Goal: Transaction & Acquisition: Purchase product/service

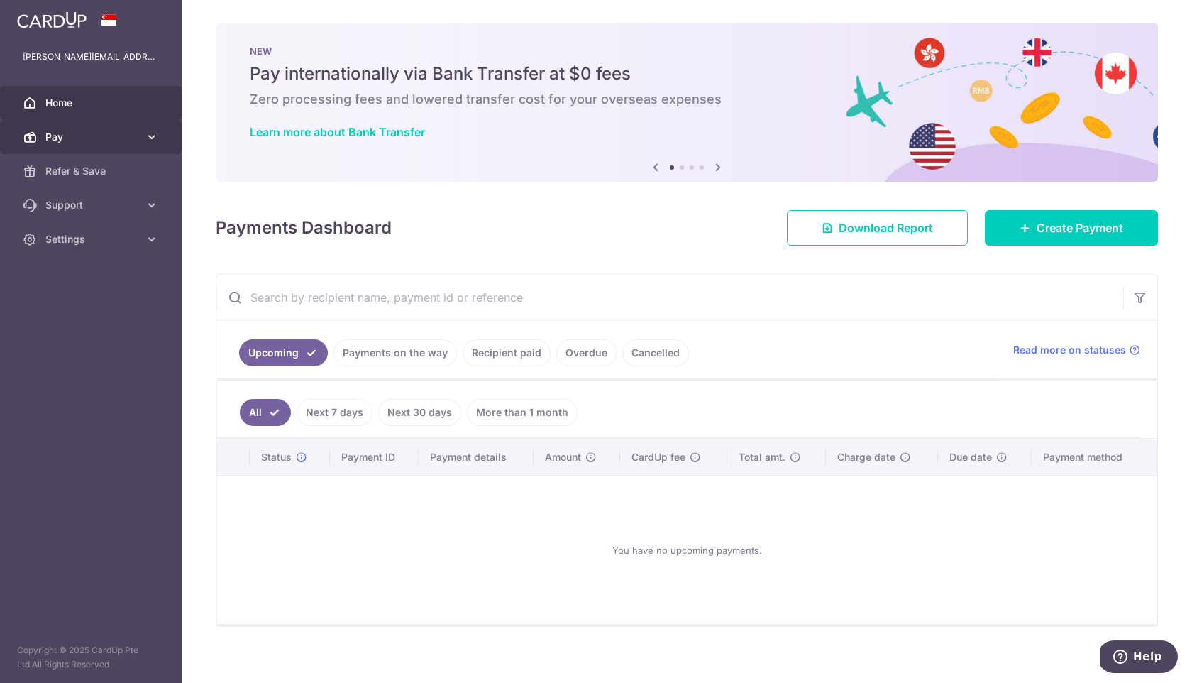
click at [87, 140] on span "Pay" at bounding box center [92, 137] width 94 height 14
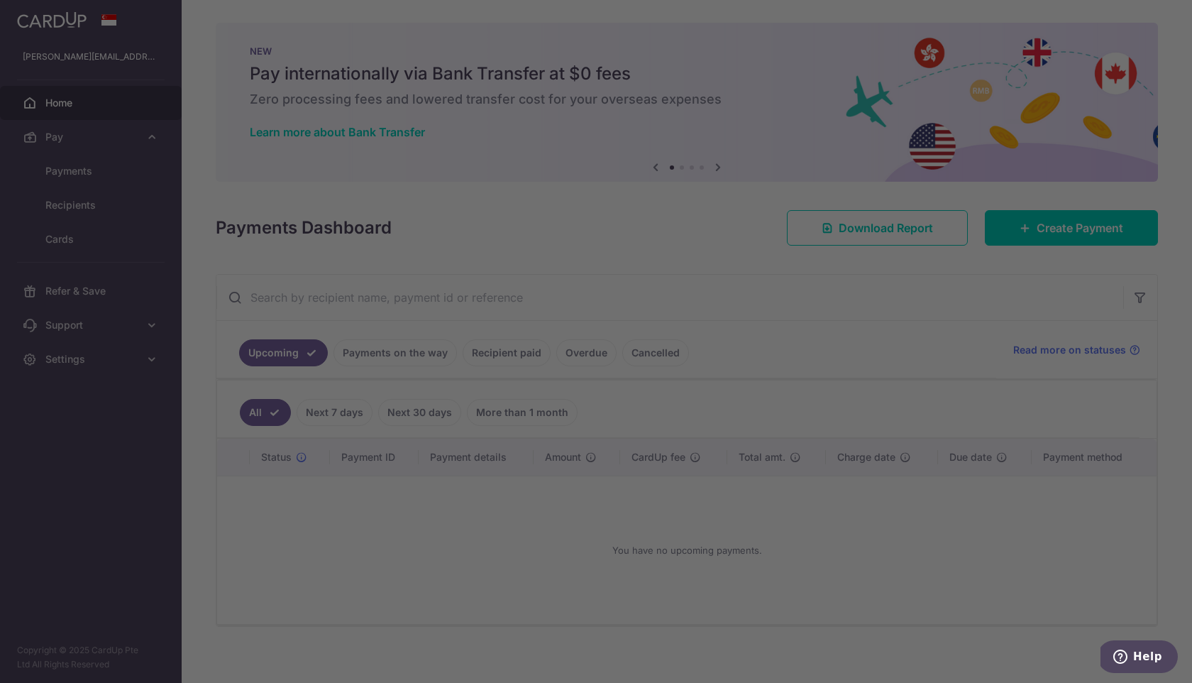
click at [80, 211] on div at bounding box center [602, 345] width 1204 height 690
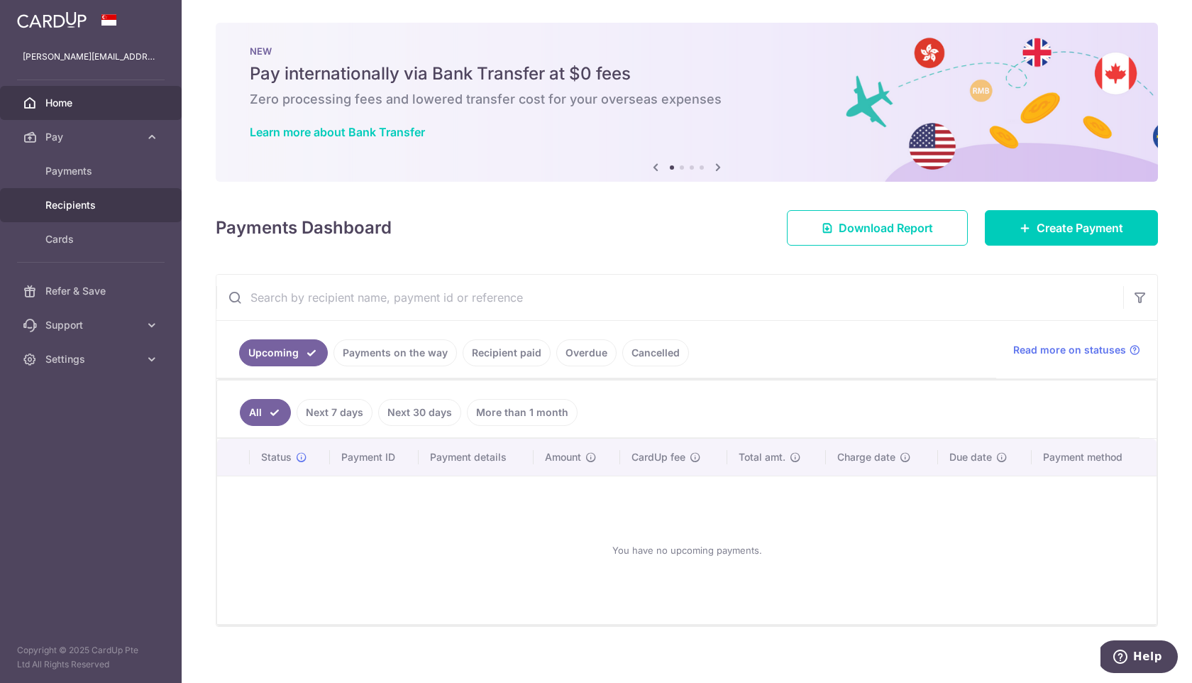
click at [94, 200] on span "Recipients" at bounding box center [92, 205] width 94 height 14
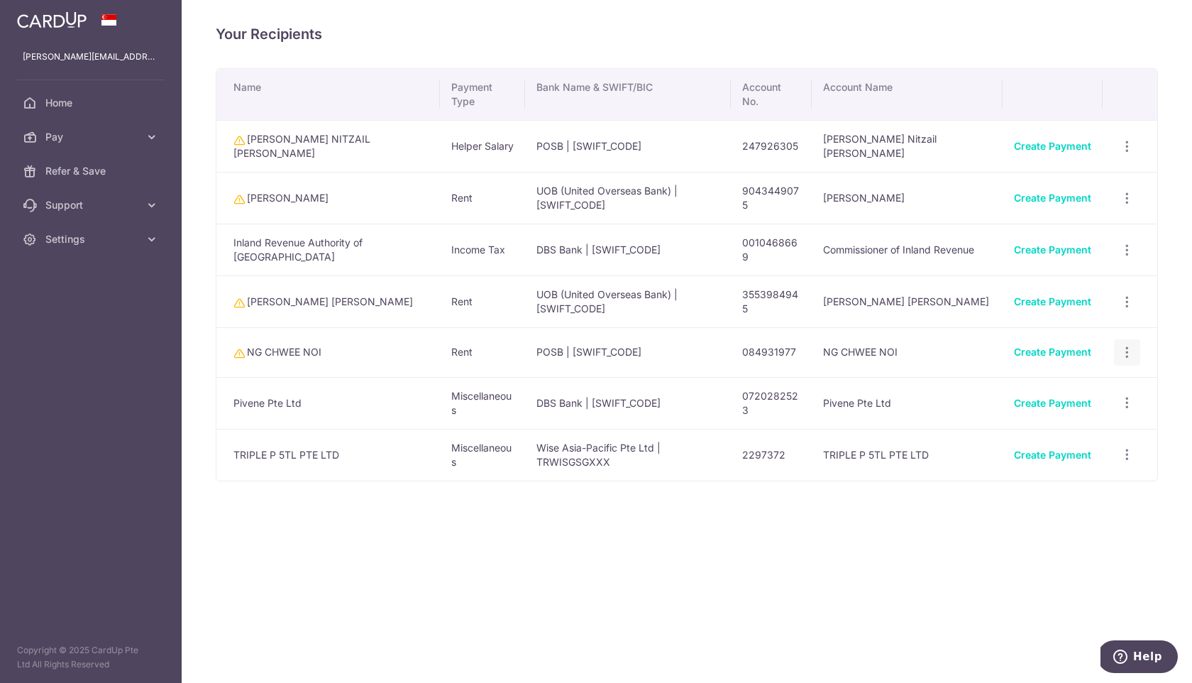
click at [1127, 154] on icon "button" at bounding box center [1127, 146] width 15 height 15
click at [1072, 393] on span "View/Edit" at bounding box center [1080, 391] width 97 height 17
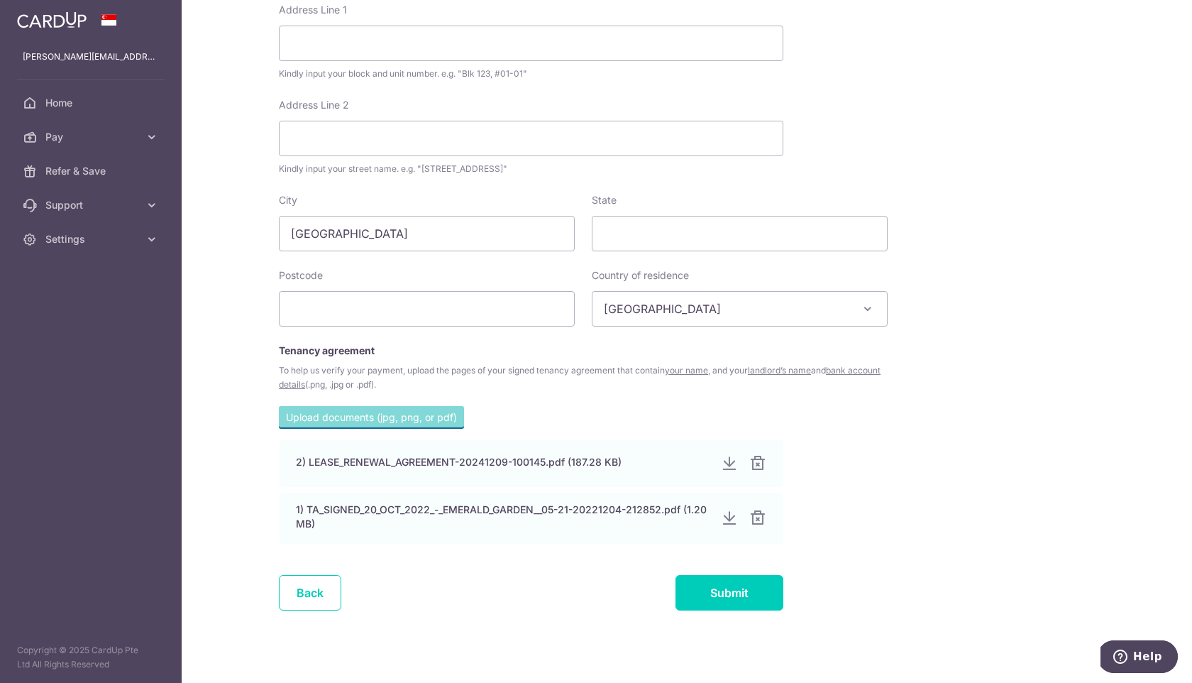
scroll to position [609, 0]
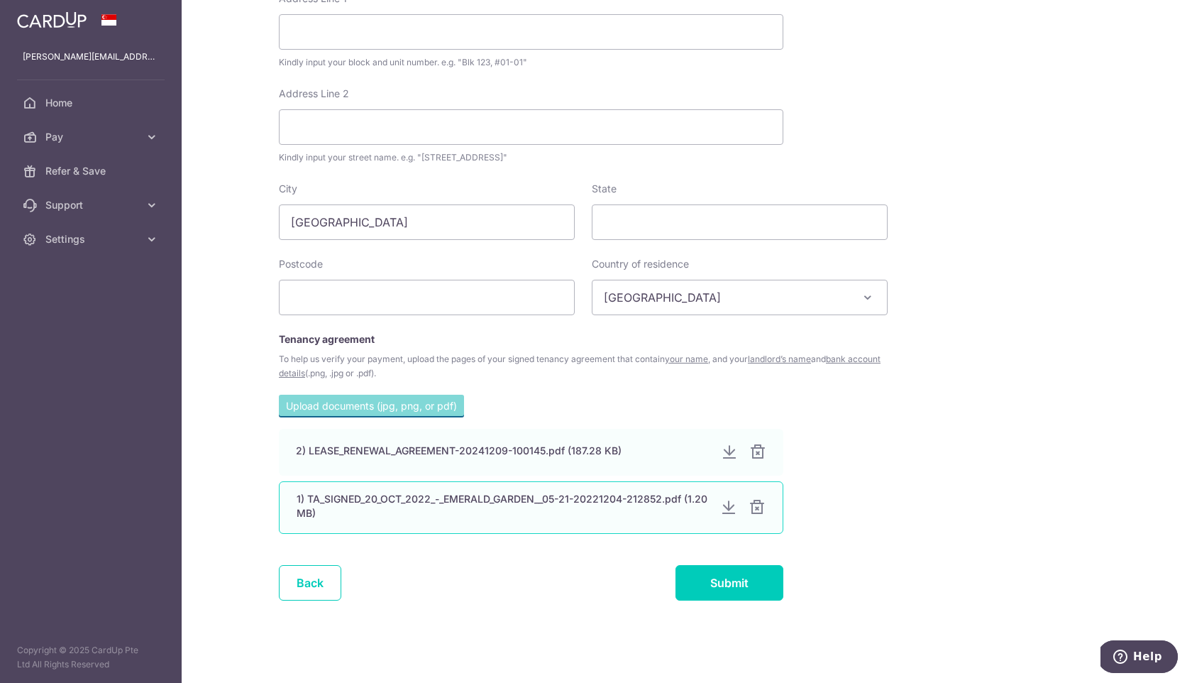
click at [496, 507] on div "1) TA_SIGNED_20_OCT_2022_-_EMERALD_GARDEN__05-21-20221204-212852.pdf (1.20 MB)" at bounding box center [503, 506] width 412 height 28
click at [730, 507] on div at bounding box center [728, 507] width 17 height 17
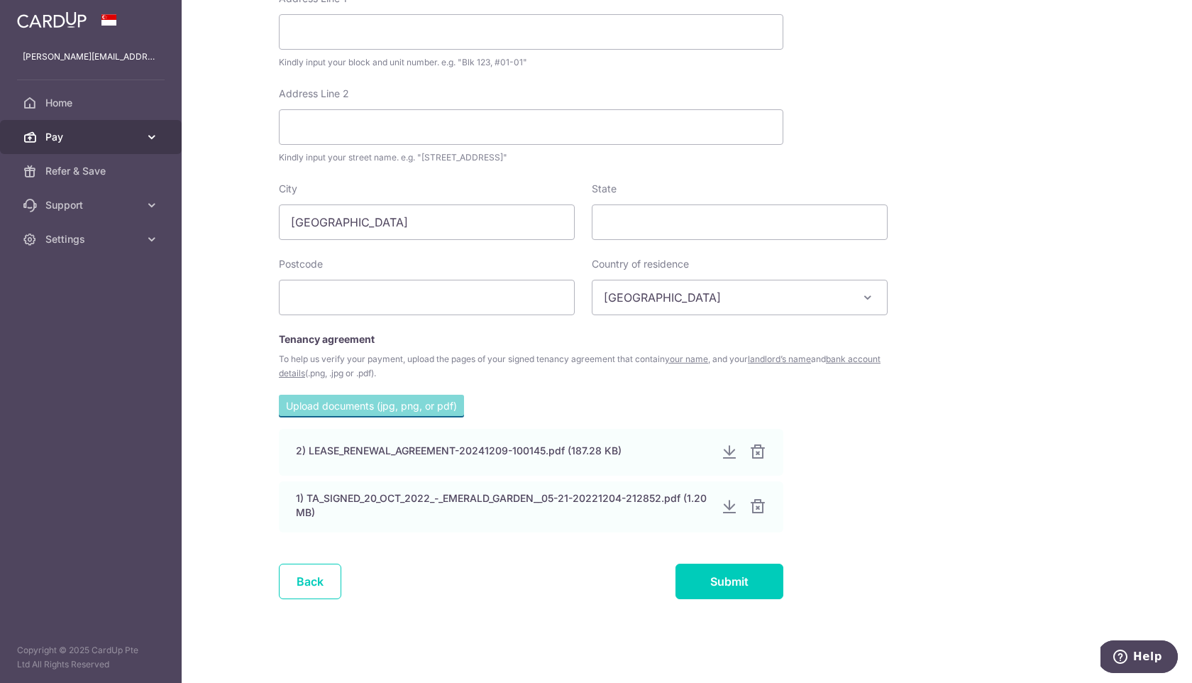
click at [75, 142] on span "Pay" at bounding box center [92, 137] width 94 height 14
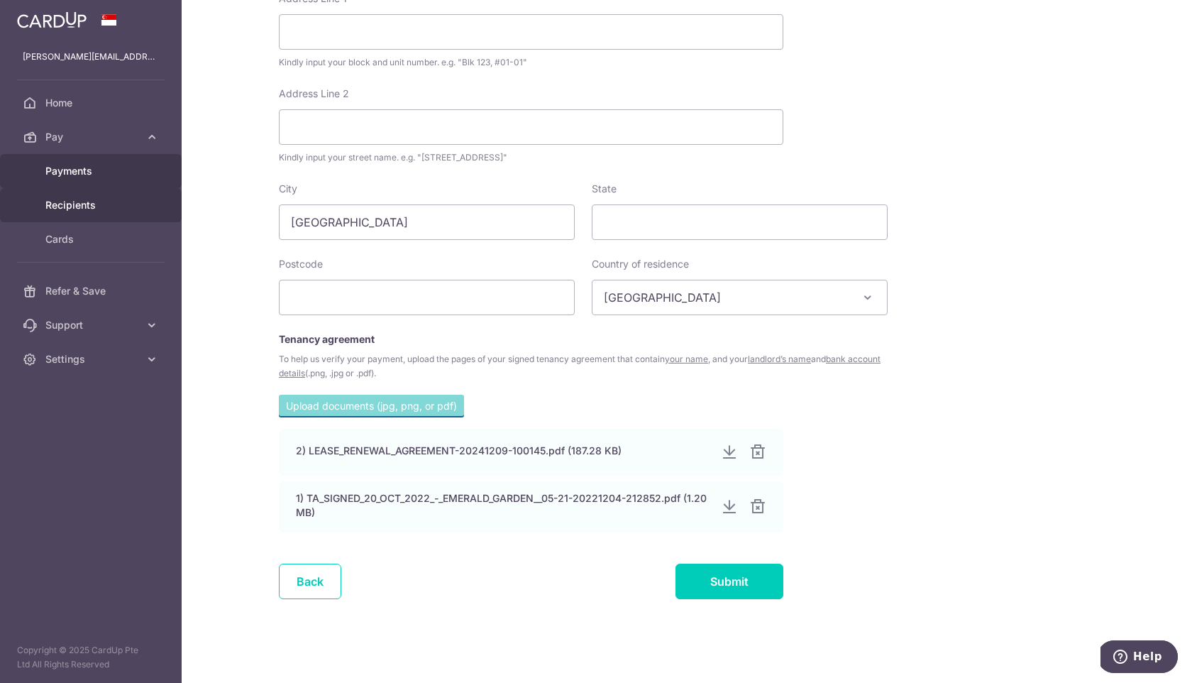
click at [67, 175] on span "Payments" at bounding box center [92, 171] width 94 height 14
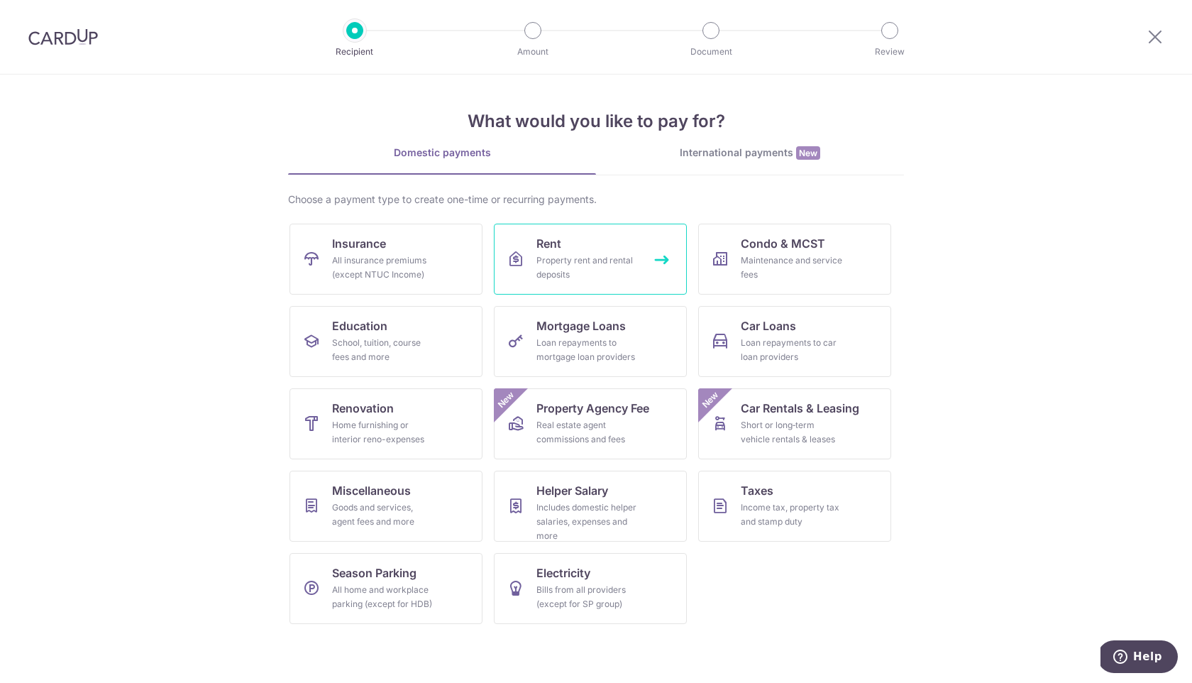
click at [583, 243] on link "Rent Property rent and rental deposits" at bounding box center [590, 259] width 193 height 71
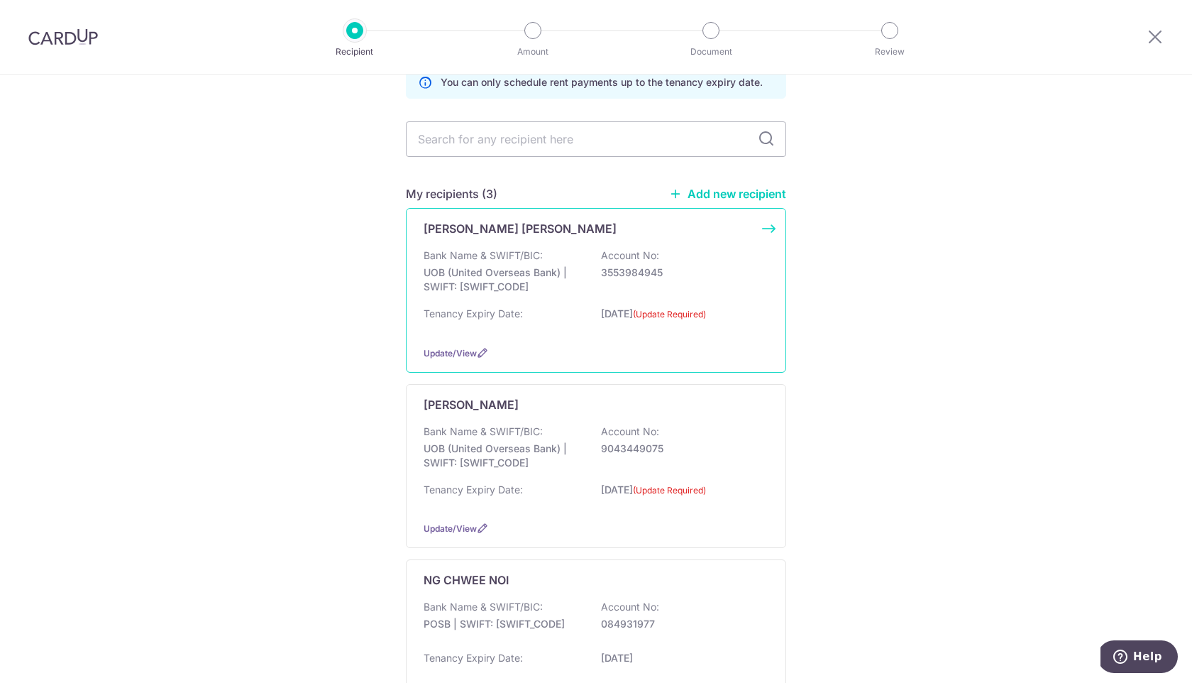
scroll to position [192, 0]
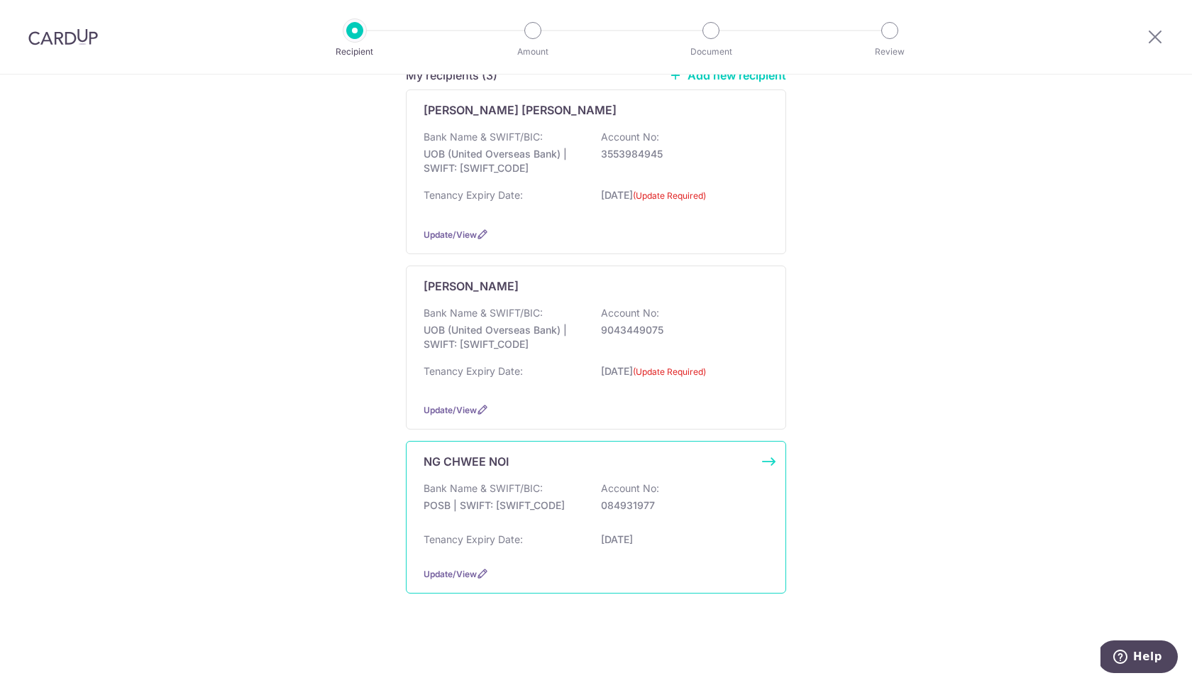
click at [559, 518] on div "Bank Name & SWIFT/BIC: POSB | SWIFT: [SWIFT_CODE] Account No: 084931977" at bounding box center [596, 503] width 345 height 45
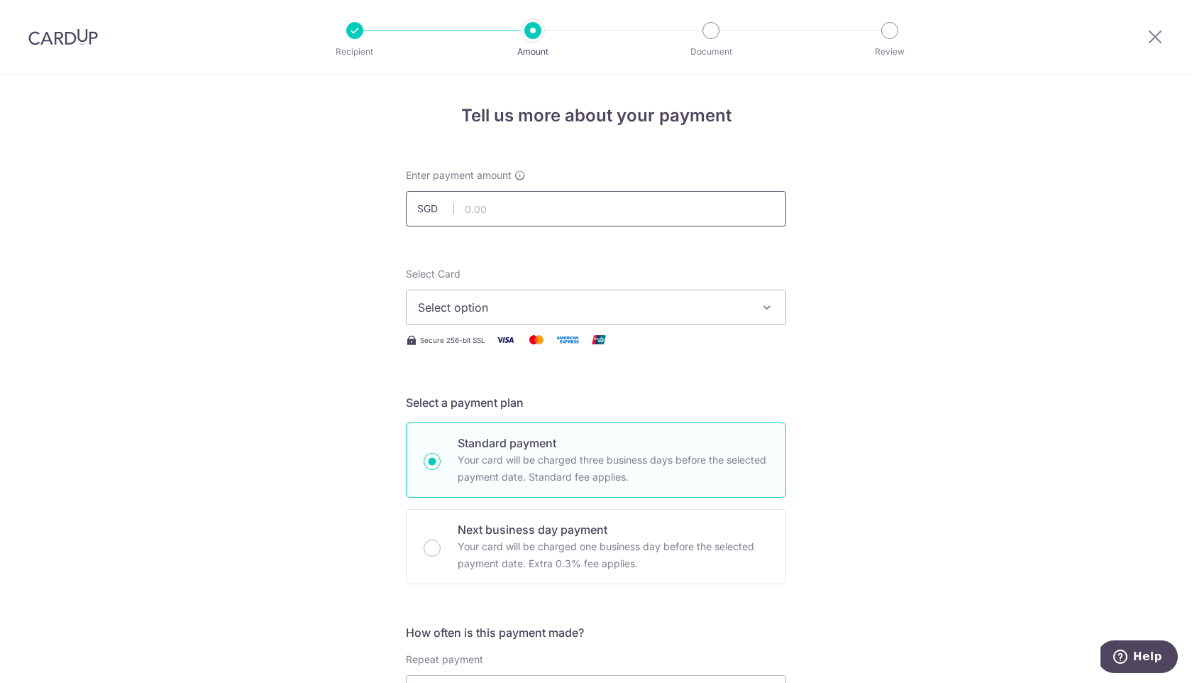
click at [525, 212] on input "text" at bounding box center [596, 208] width 380 height 35
type input "5,500.00"
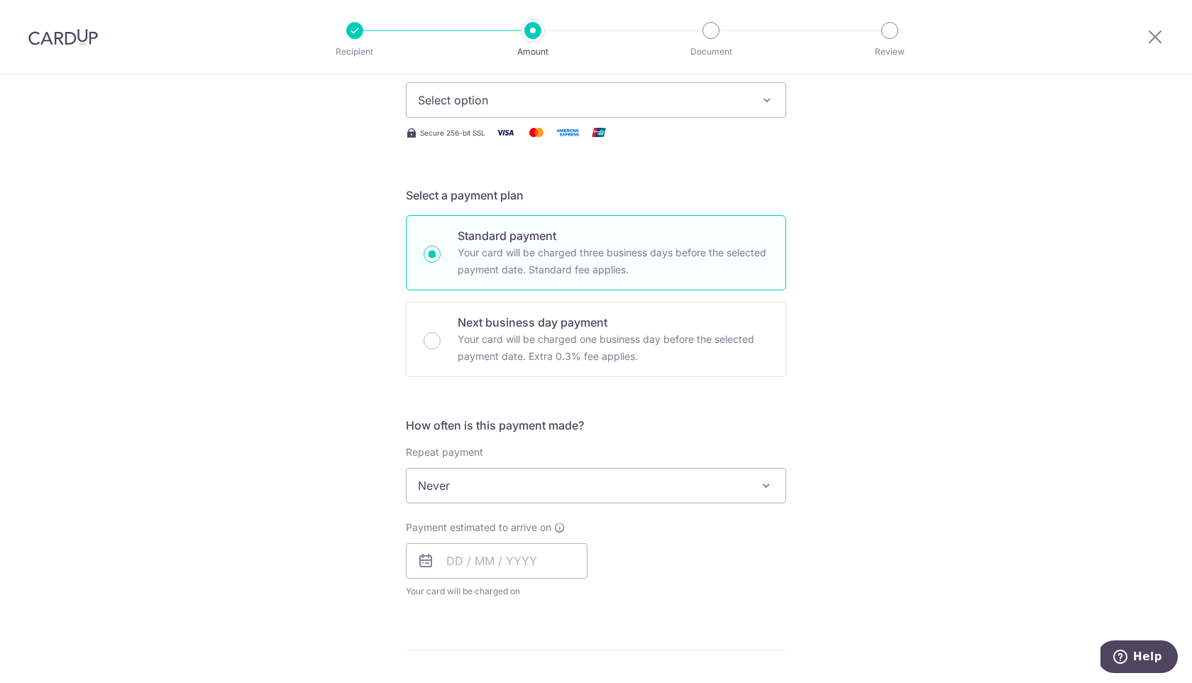
scroll to position [245, 0]
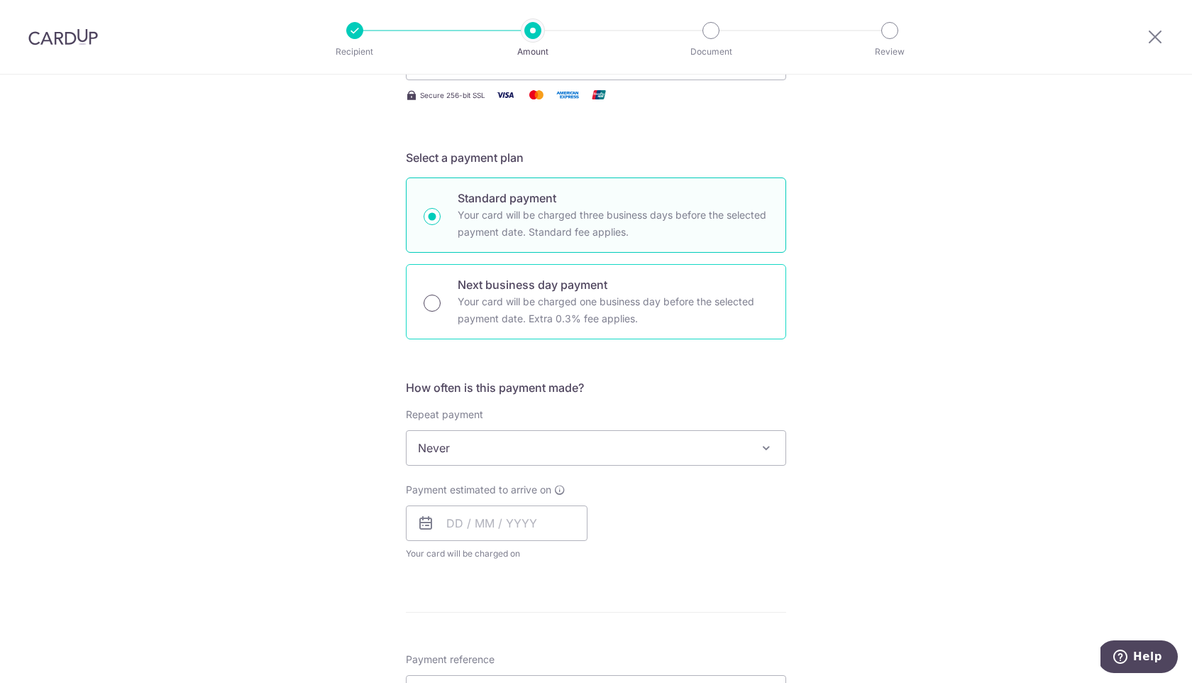
click at [431, 304] on input "Next business day payment Your card will be charged one business day before the…" at bounding box center [432, 303] width 17 height 17
radio input "true"
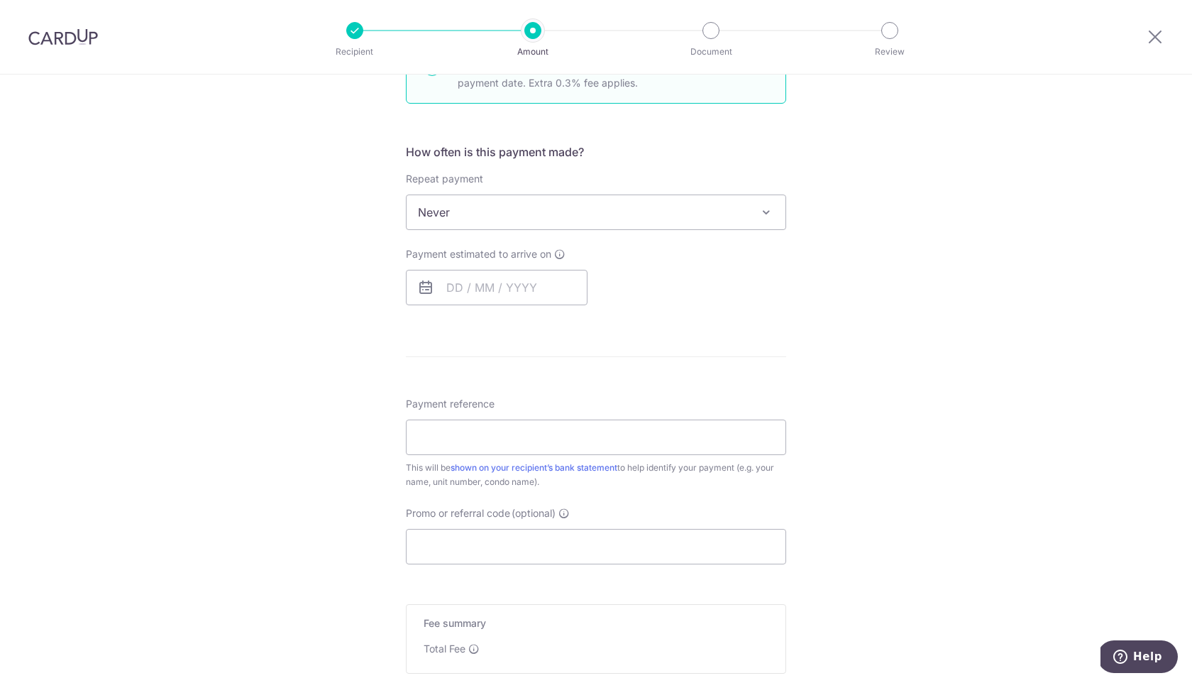
scroll to position [461, 0]
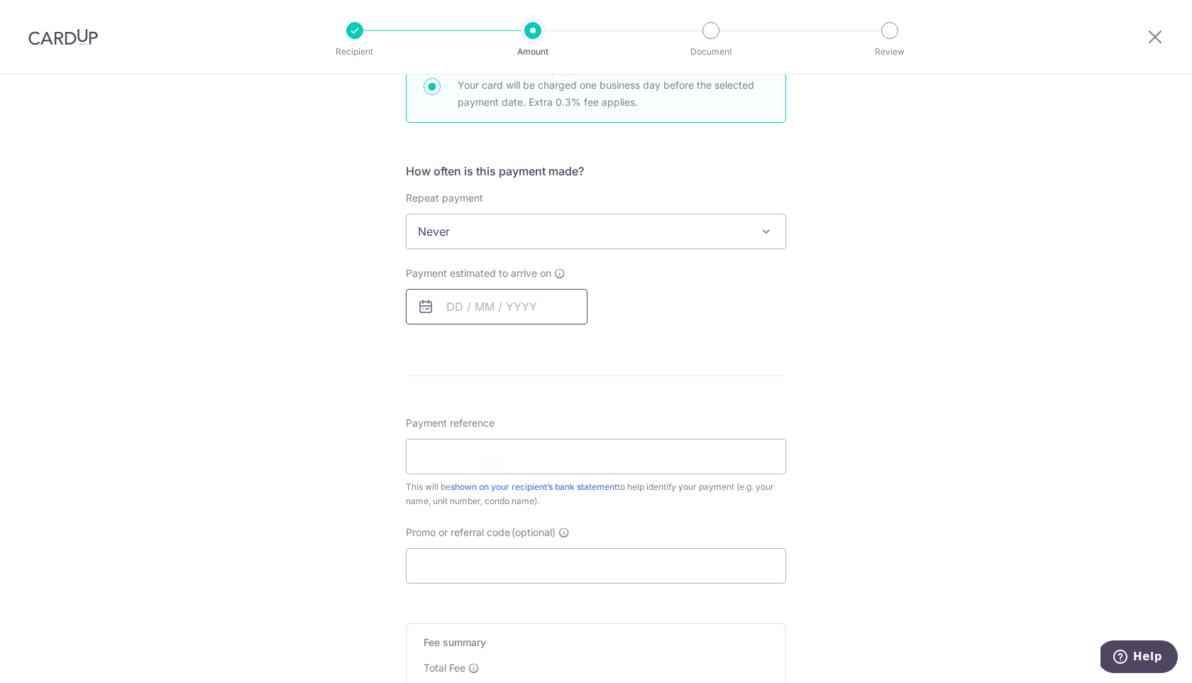
click at [529, 294] on input "text" at bounding box center [497, 306] width 182 height 35
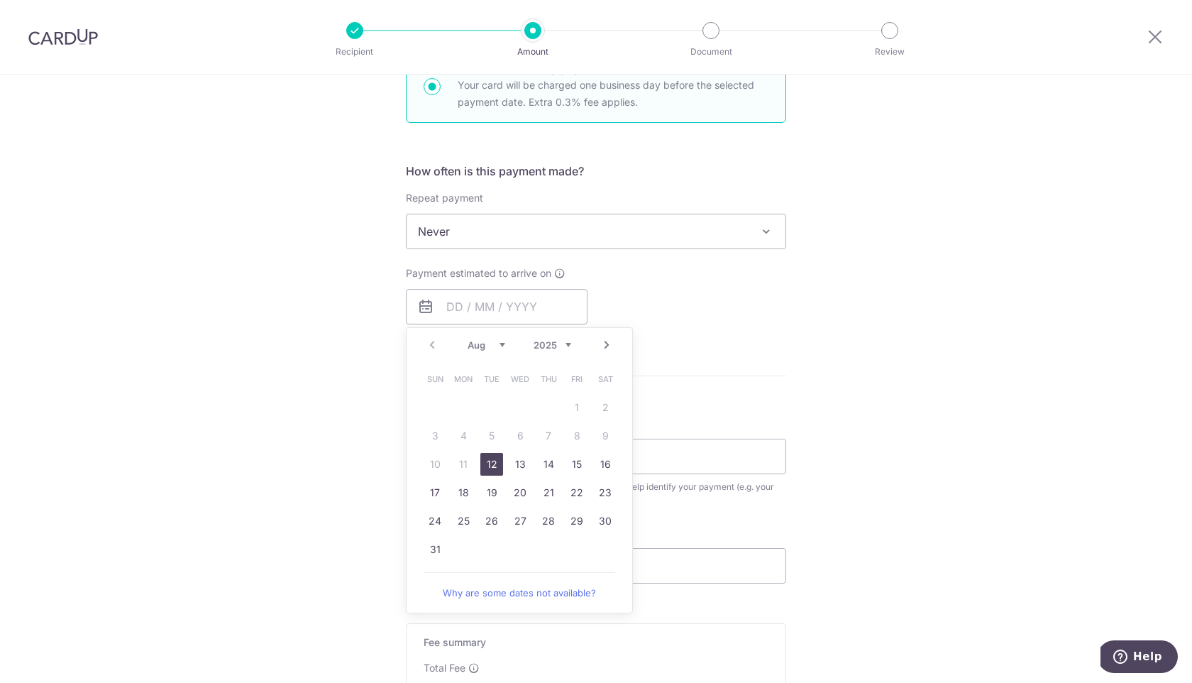
click at [488, 466] on link "12" at bounding box center [492, 464] width 23 height 23
type input "[DATE]"
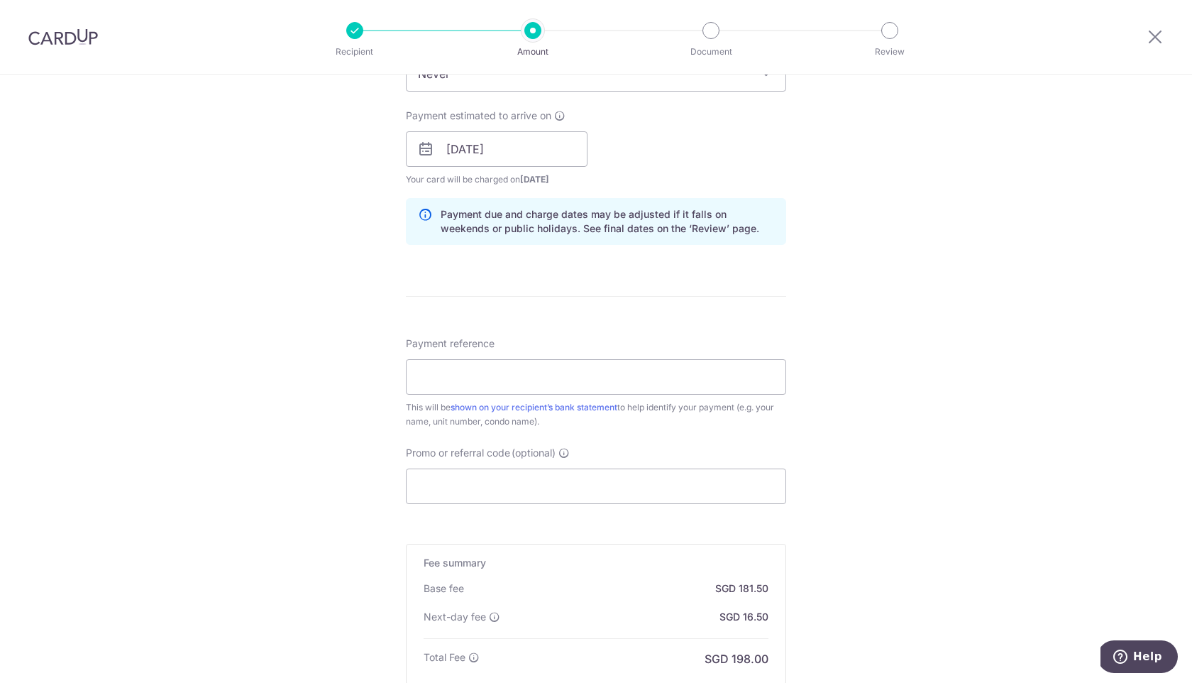
scroll to position [665, 0]
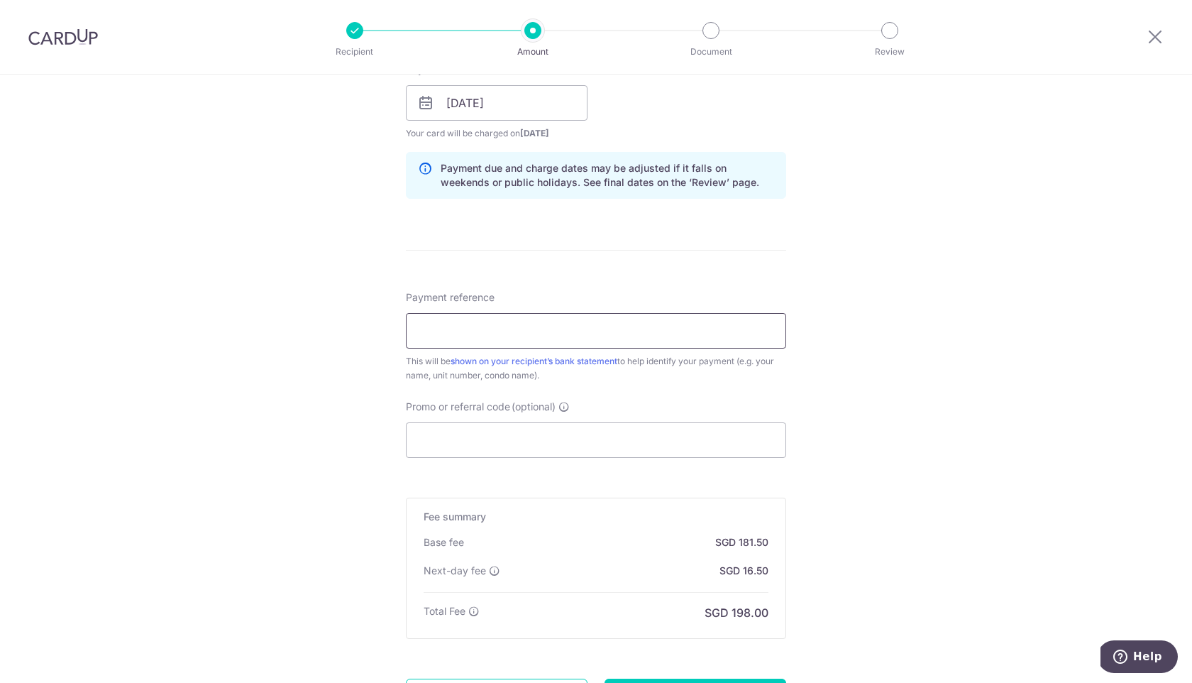
click at [439, 327] on input "Payment reference" at bounding box center [596, 330] width 380 height 35
type input "RENT"
click at [444, 430] on input "Promo or referral code (optional)" at bounding box center [596, 439] width 380 height 35
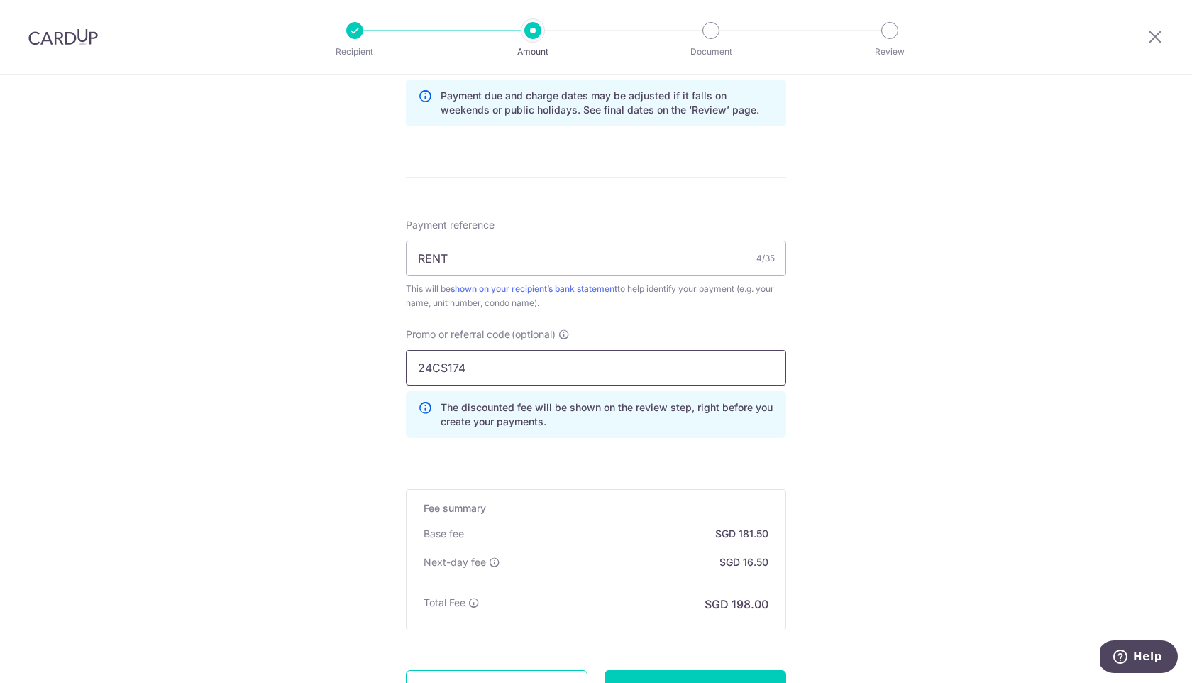
scroll to position [867, 0]
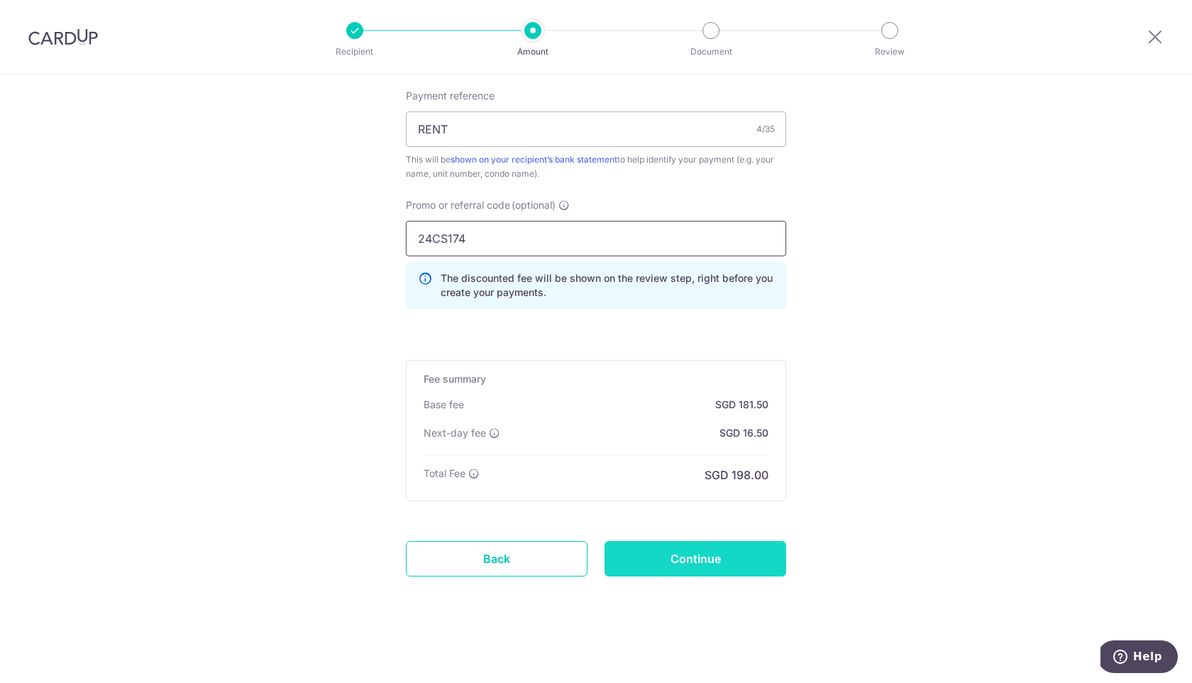
type input "24CS174"
click at [672, 554] on input "Continue" at bounding box center [696, 558] width 182 height 35
type input "Create Schedule"
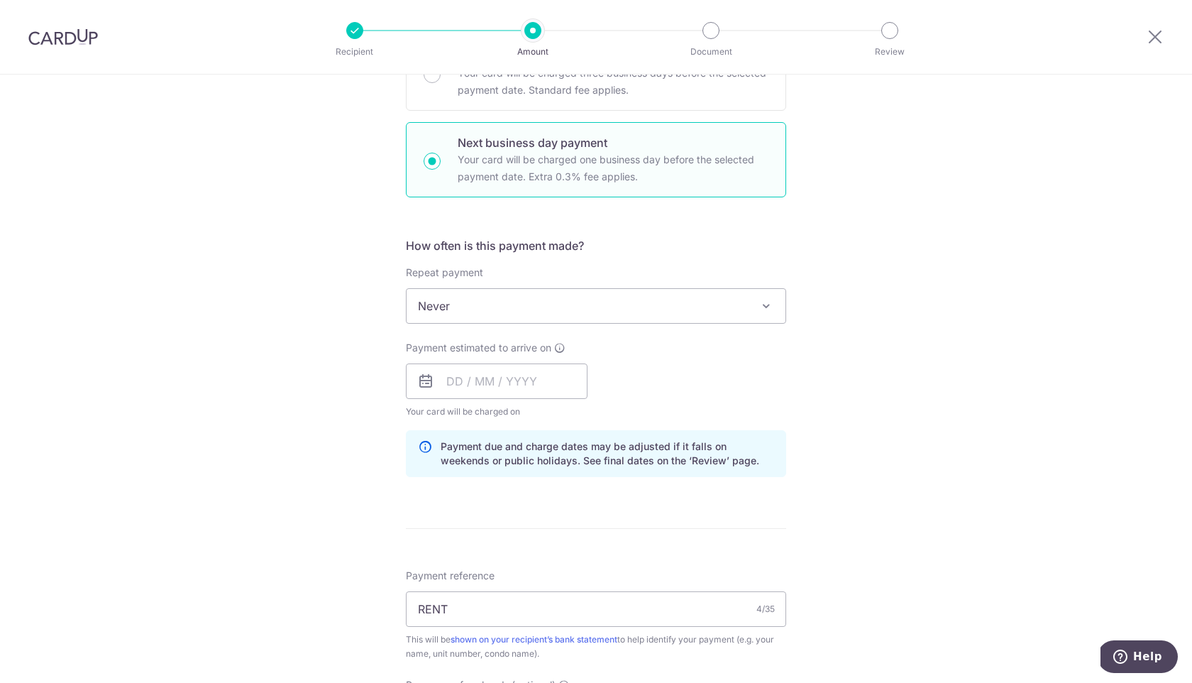
scroll to position [395, 0]
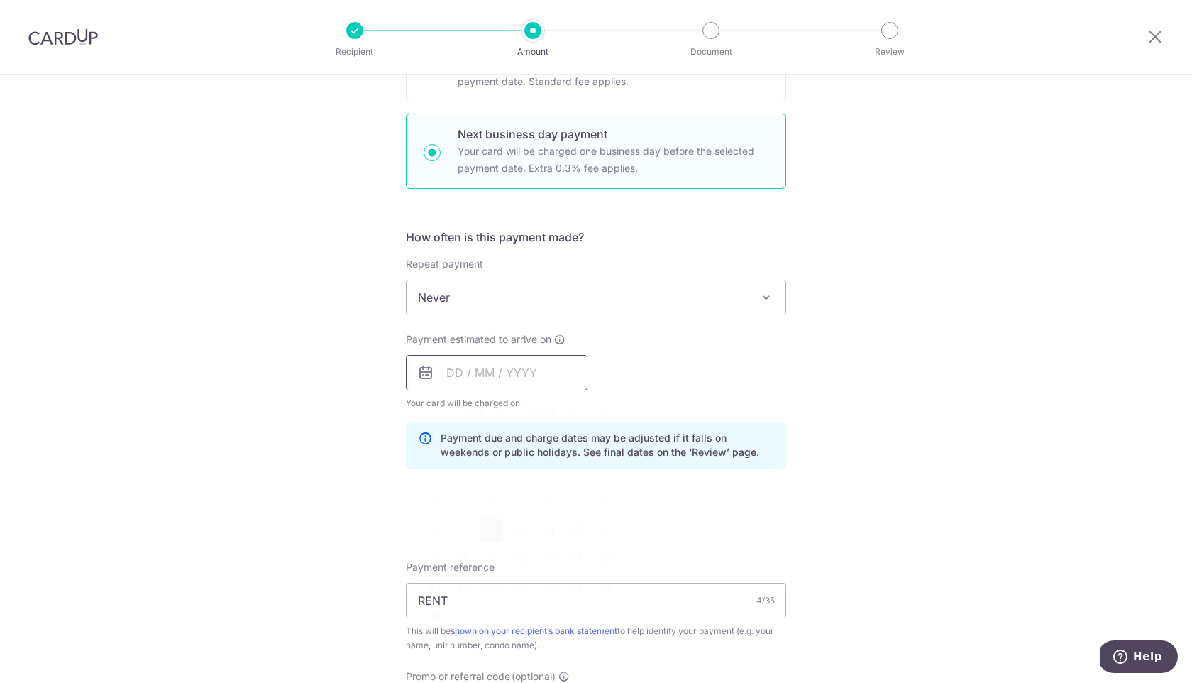
click at [500, 377] on input "text" at bounding box center [497, 372] width 182 height 35
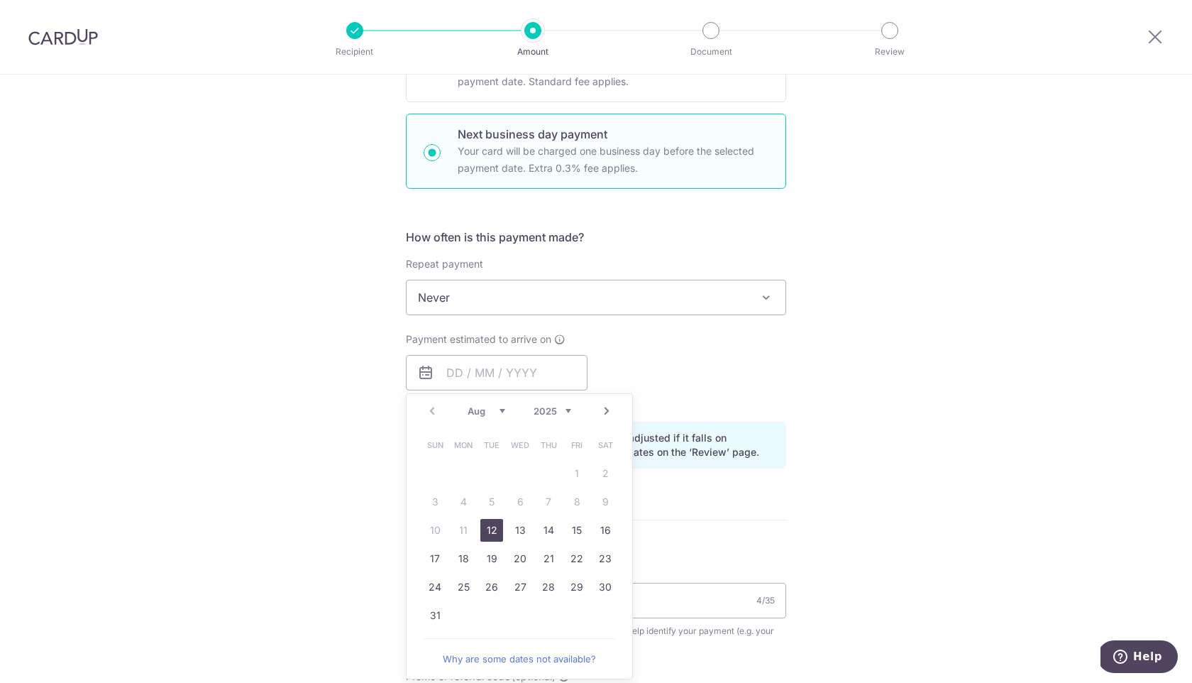
click at [304, 424] on div "Tell us more about your payment Enter payment amount SGD 5,500.00 5500.00 Selec…" at bounding box center [596, 416] width 1192 height 1475
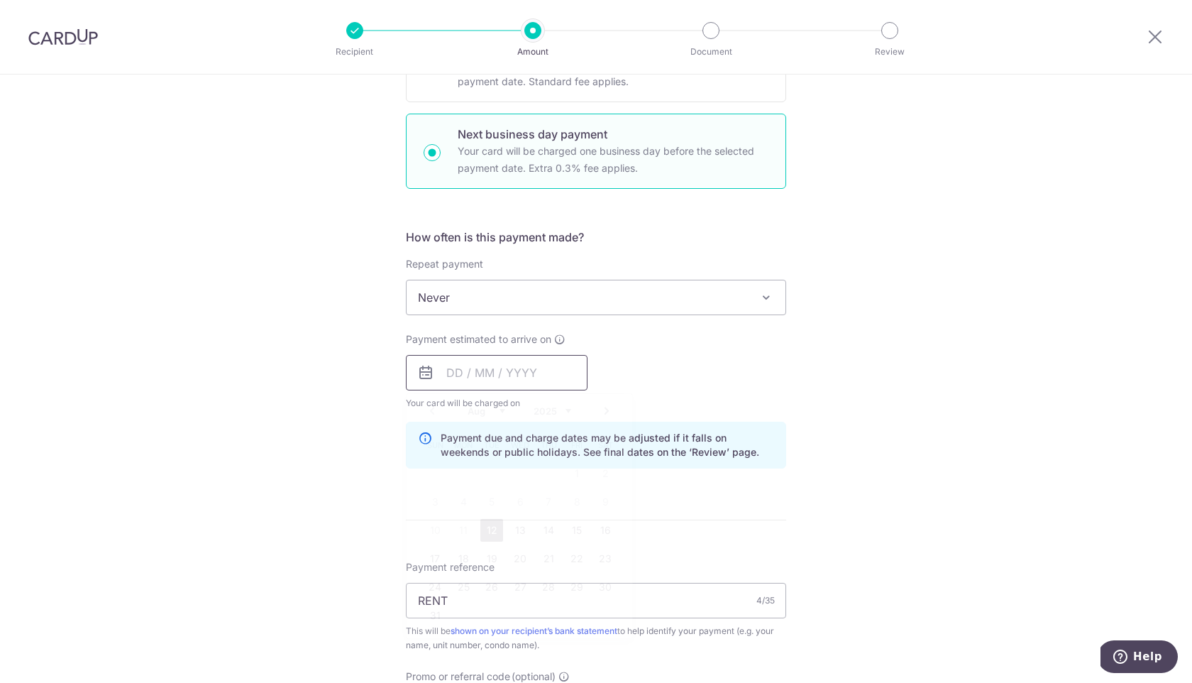
click at [456, 375] on input "text" at bounding box center [497, 372] width 182 height 35
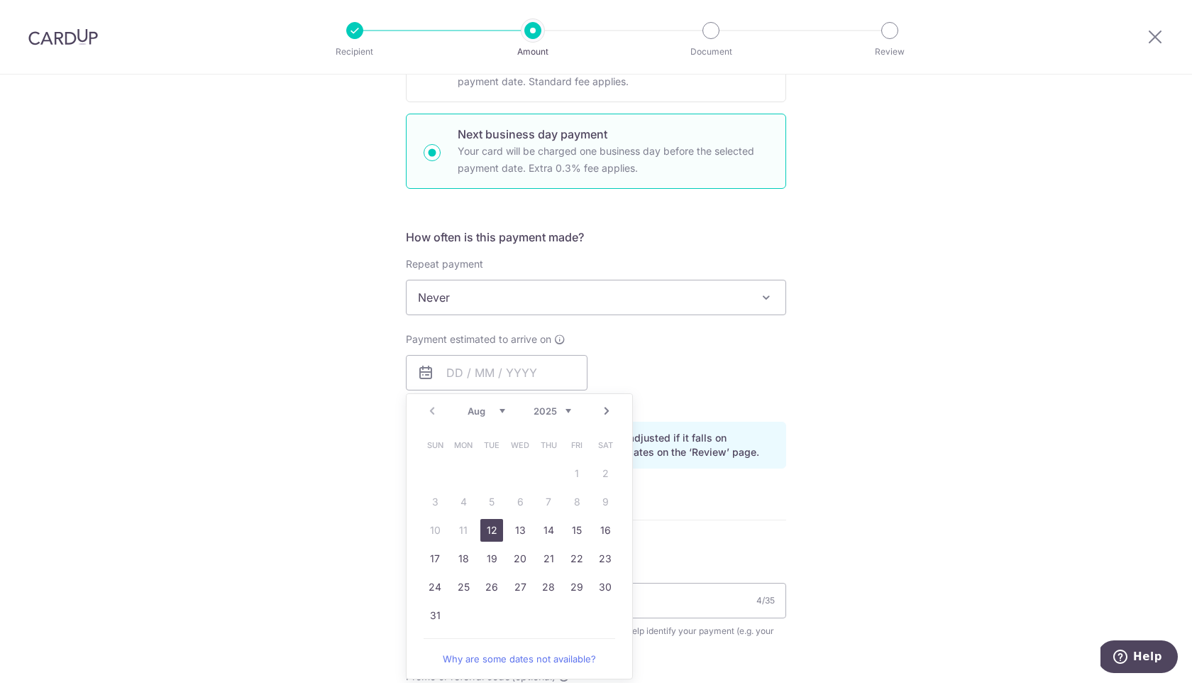
click at [490, 530] on link "12" at bounding box center [492, 530] width 23 height 23
type input "[DATE]"
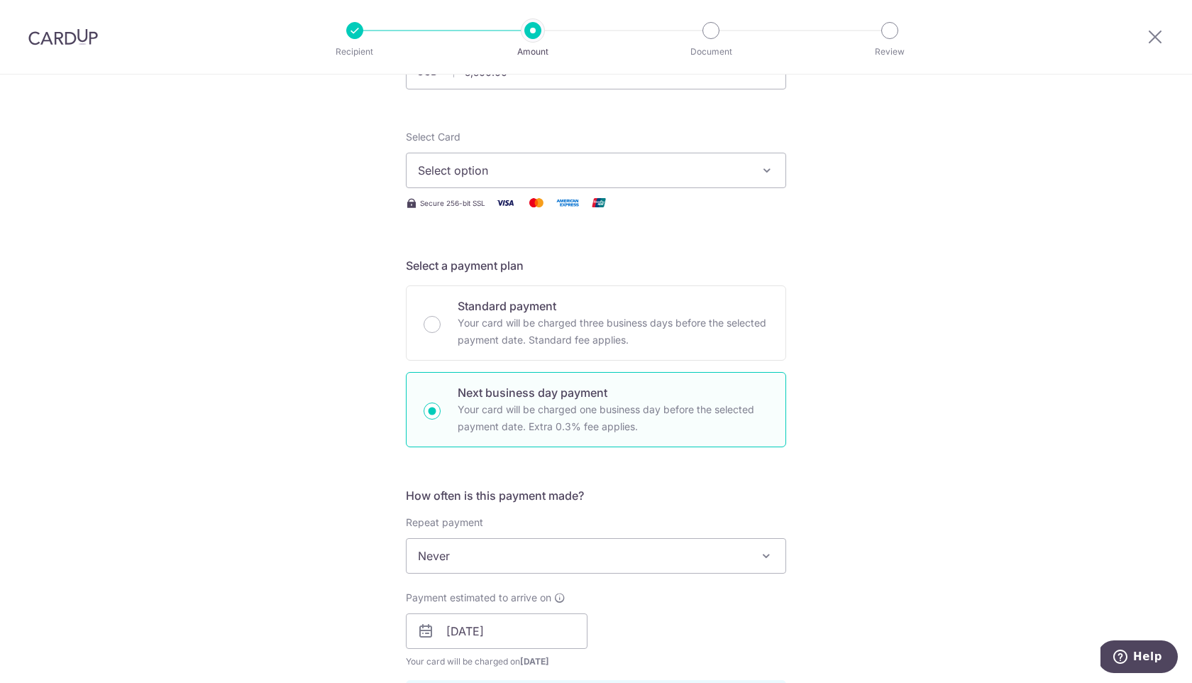
scroll to position [135, 0]
click at [497, 168] on span "Select option" at bounding box center [583, 172] width 331 height 17
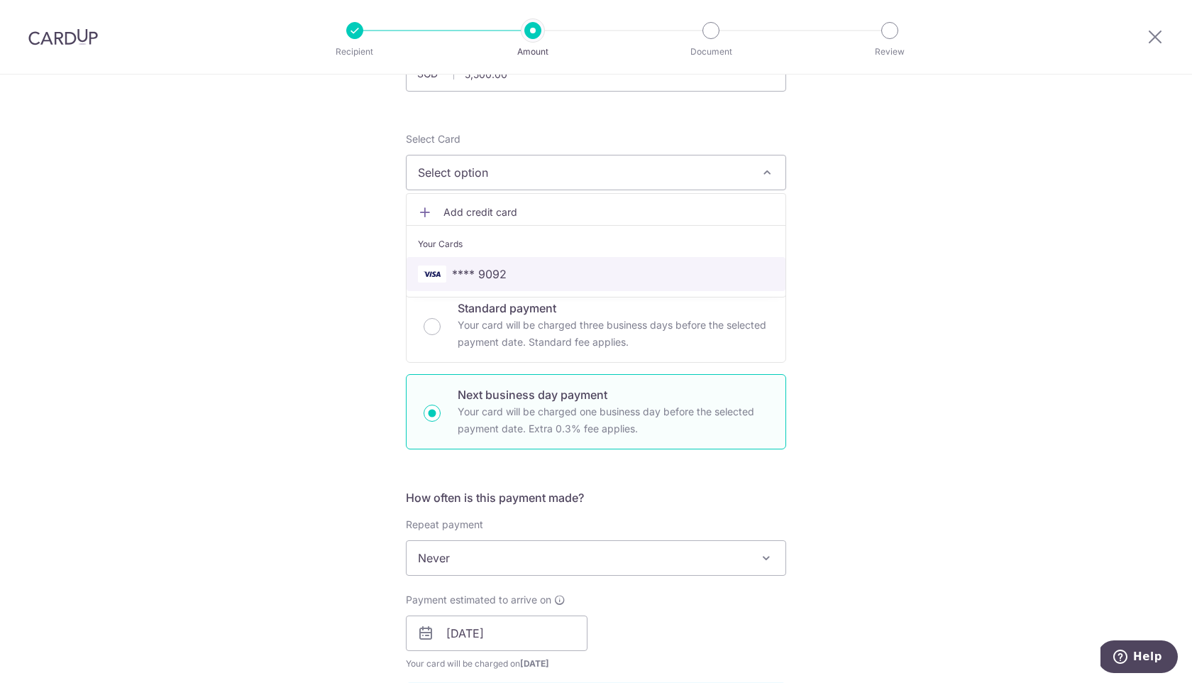
click at [481, 267] on span "**** 9092" at bounding box center [479, 273] width 55 height 17
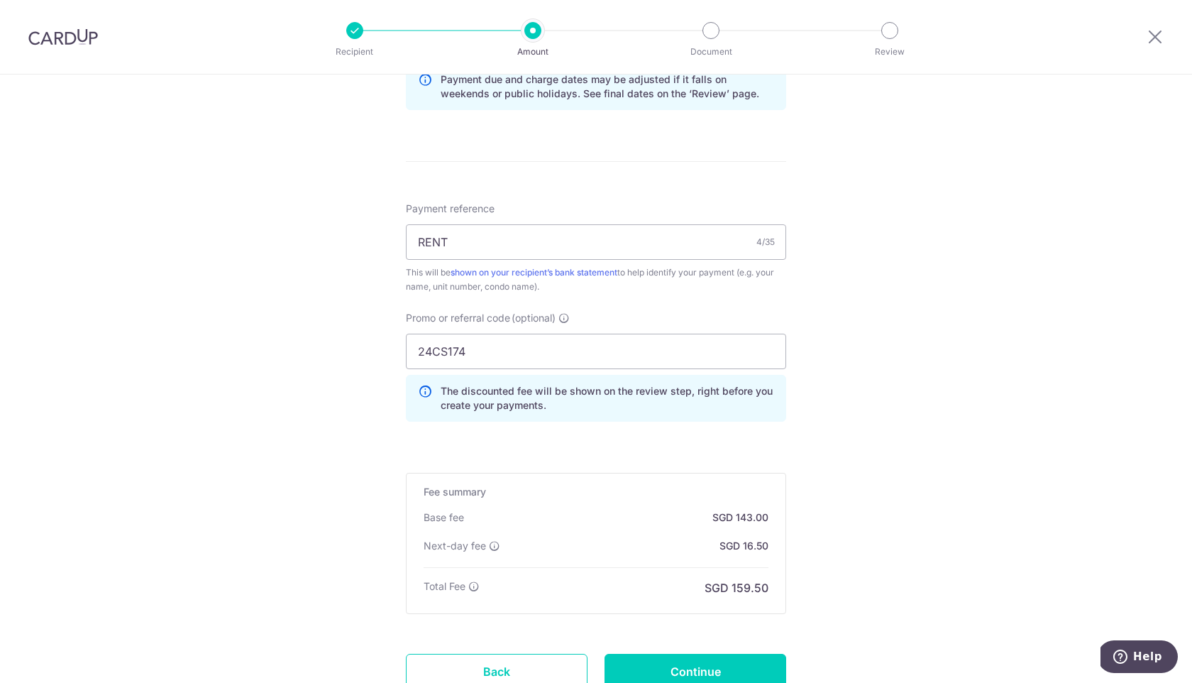
scroll to position [867, 0]
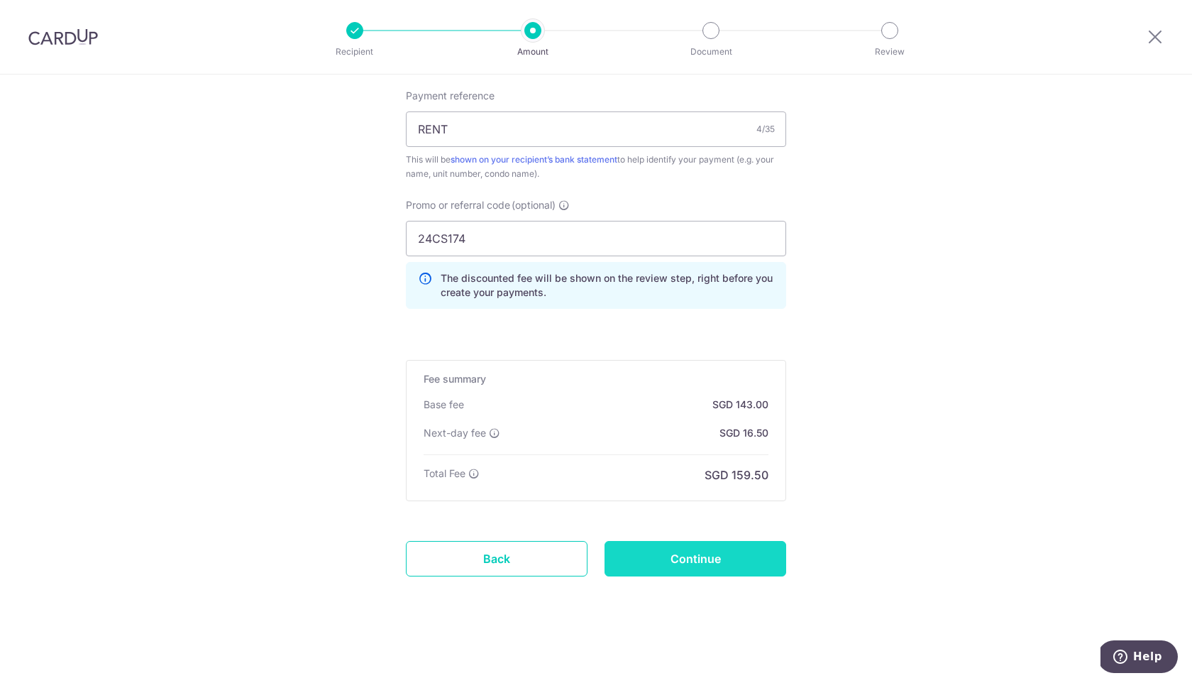
click at [674, 556] on input "Continue" at bounding box center [696, 558] width 182 height 35
type input "Create Schedule"
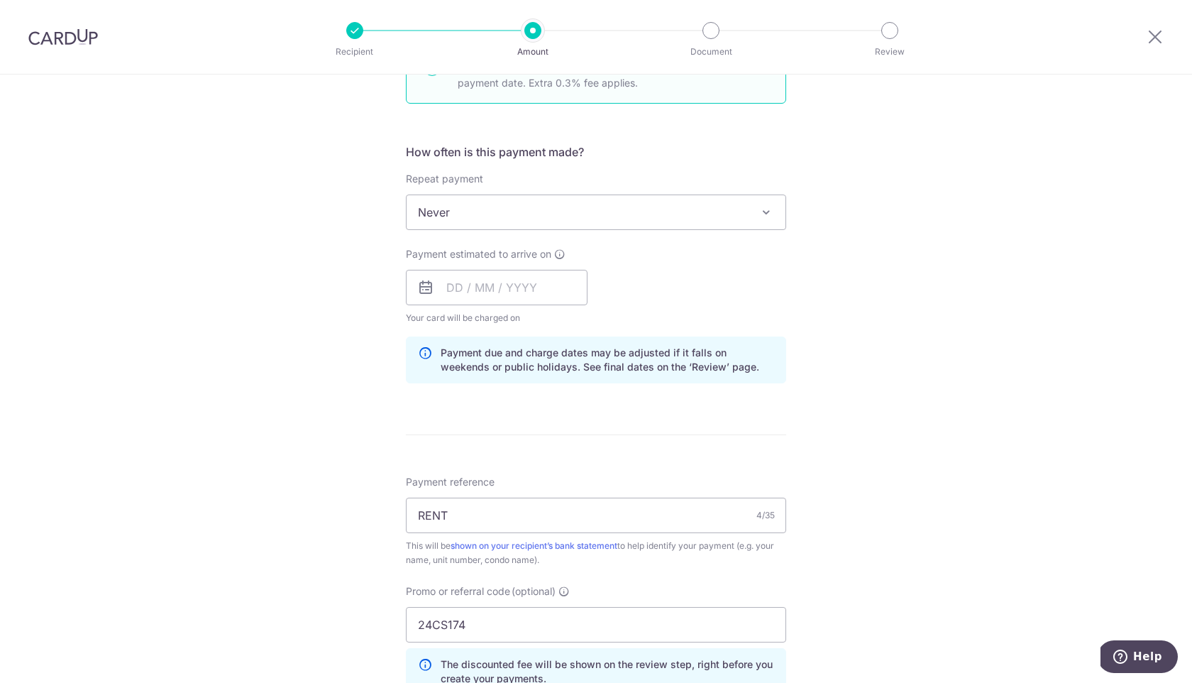
scroll to position [488, 0]
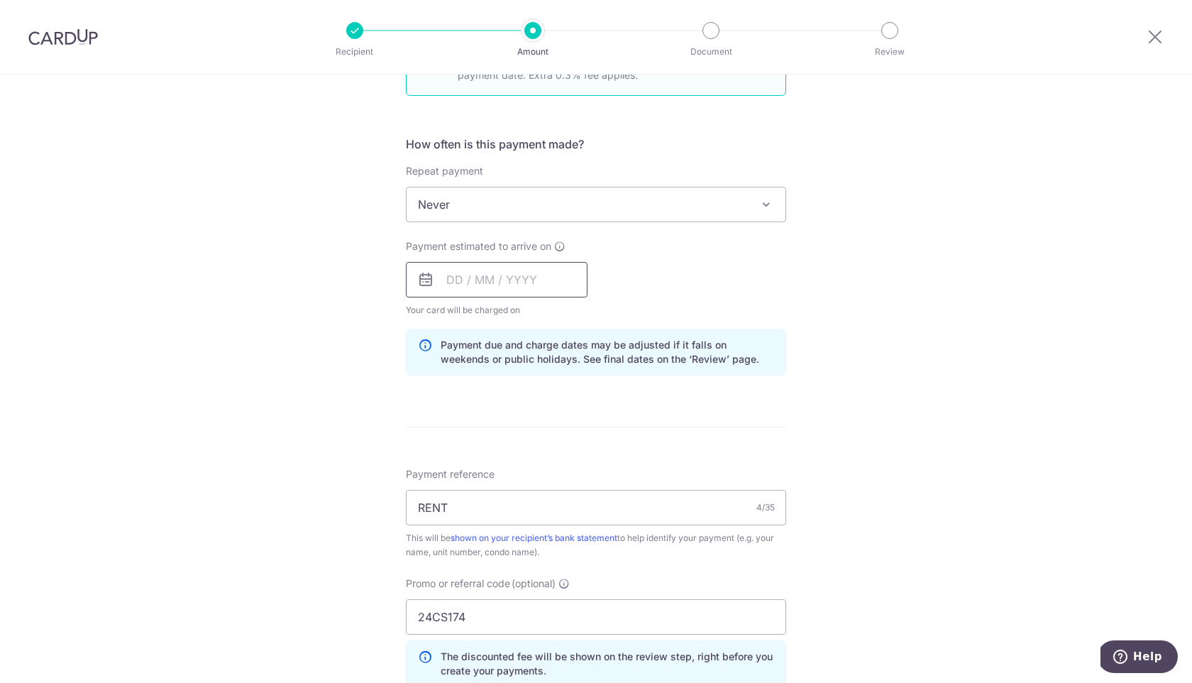
click at [476, 292] on input "text" at bounding box center [497, 279] width 182 height 35
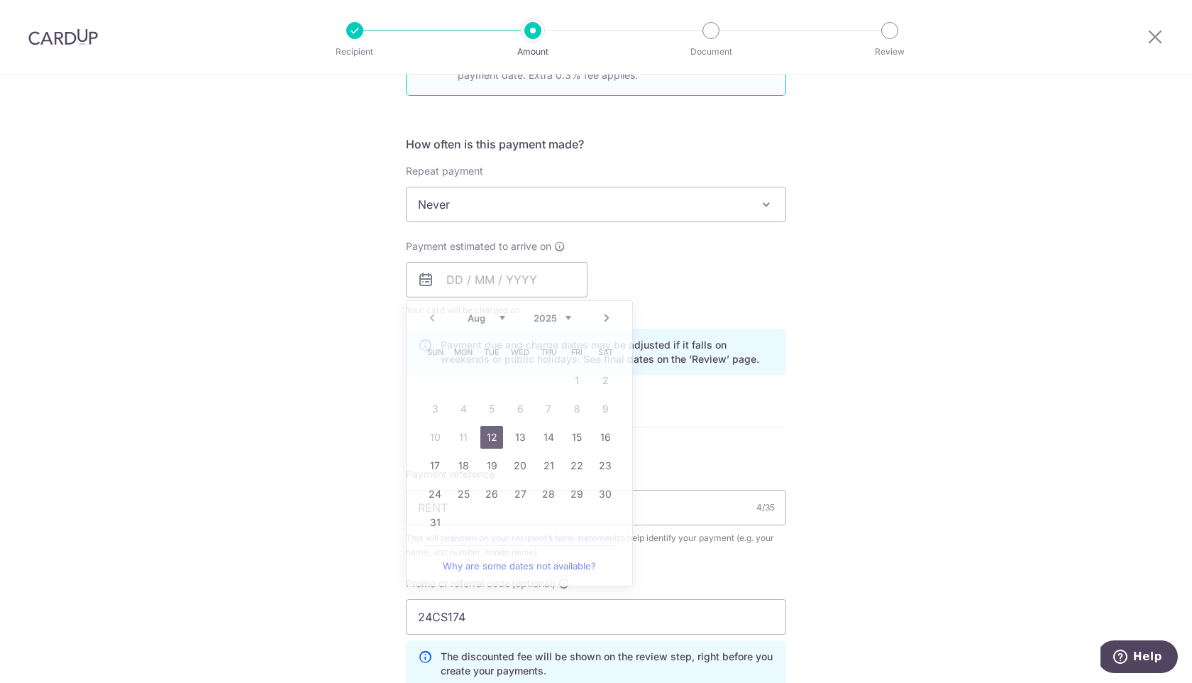
click at [378, 373] on div "Tell us more about your payment Enter payment amount SGD 5,500.00 5500.00 Selec…" at bounding box center [596, 323] width 1192 height 1475
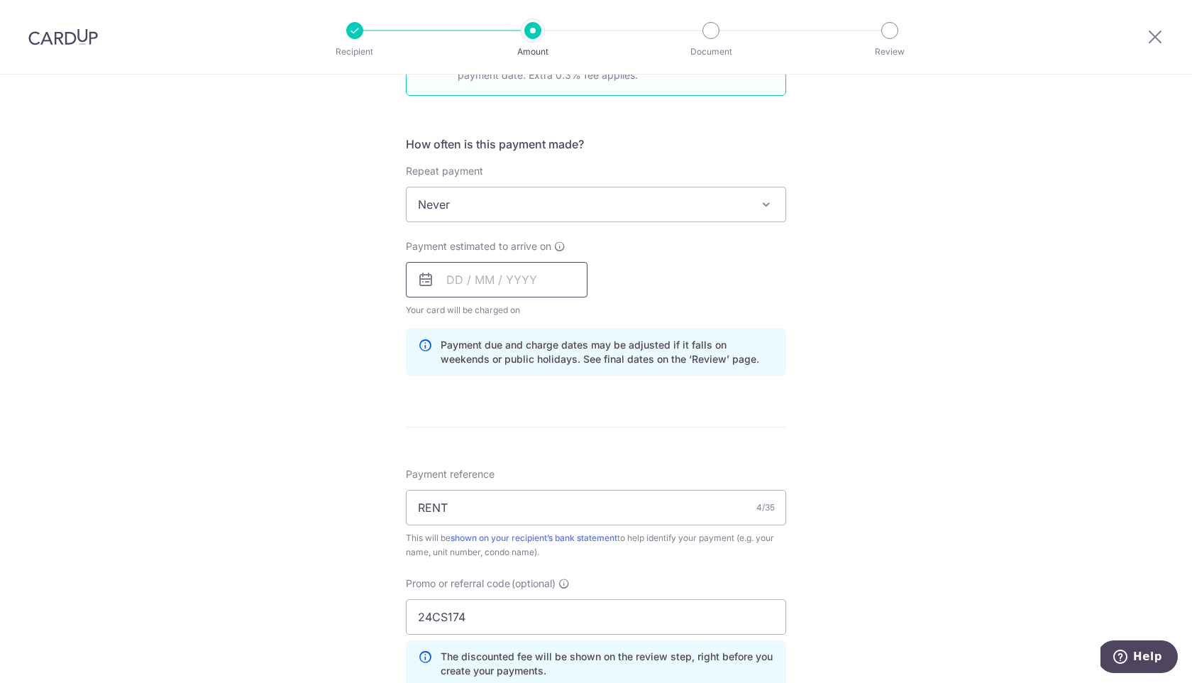
click at [477, 284] on input "text" at bounding box center [497, 279] width 182 height 35
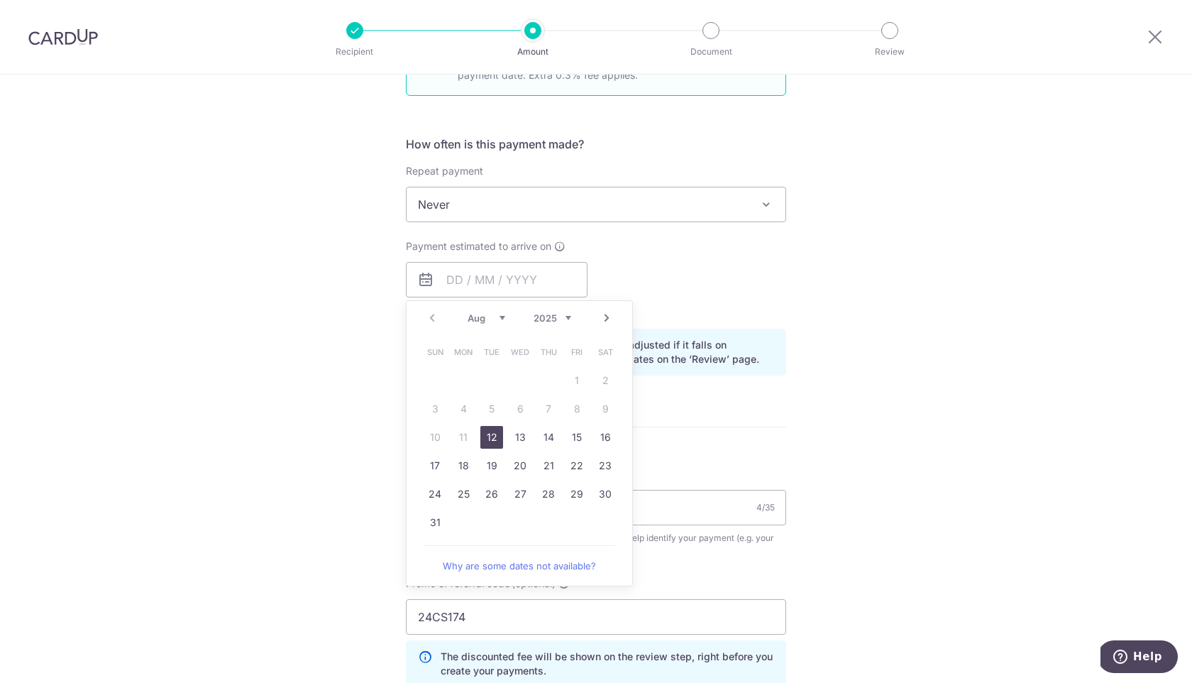
click at [492, 439] on link "12" at bounding box center [492, 437] width 23 height 23
type input "[DATE]"
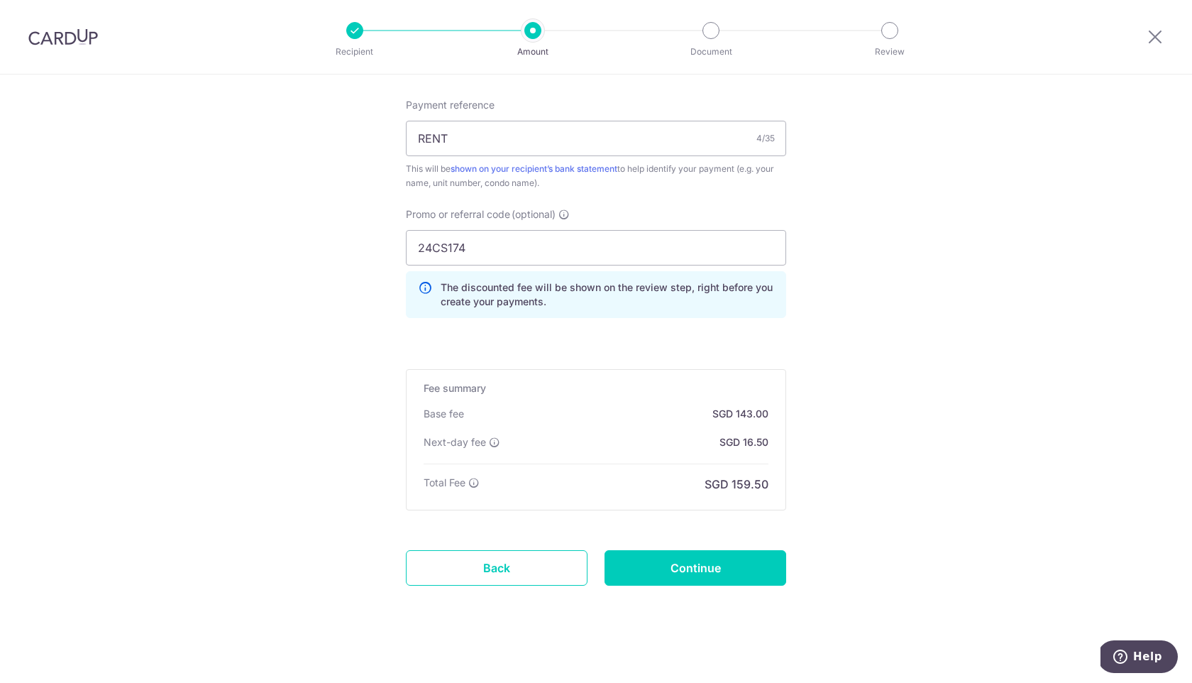
scroll to position [867, 0]
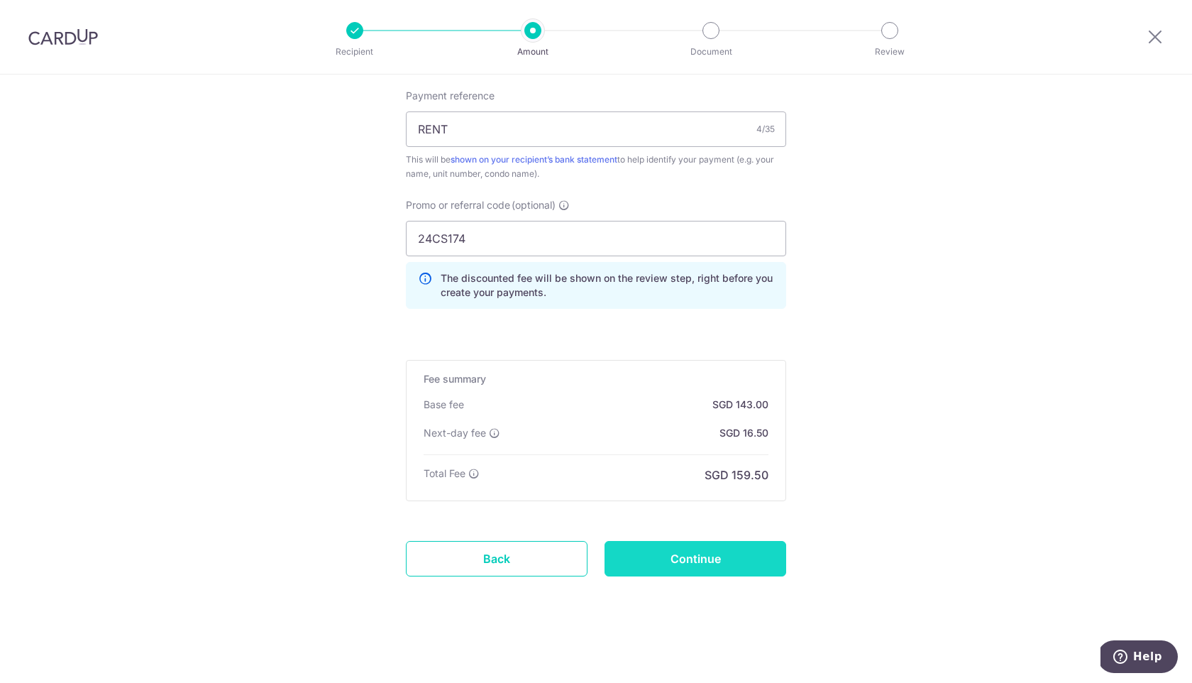
click at [664, 556] on input "Continue" at bounding box center [696, 558] width 182 height 35
type input "Update Schedule"
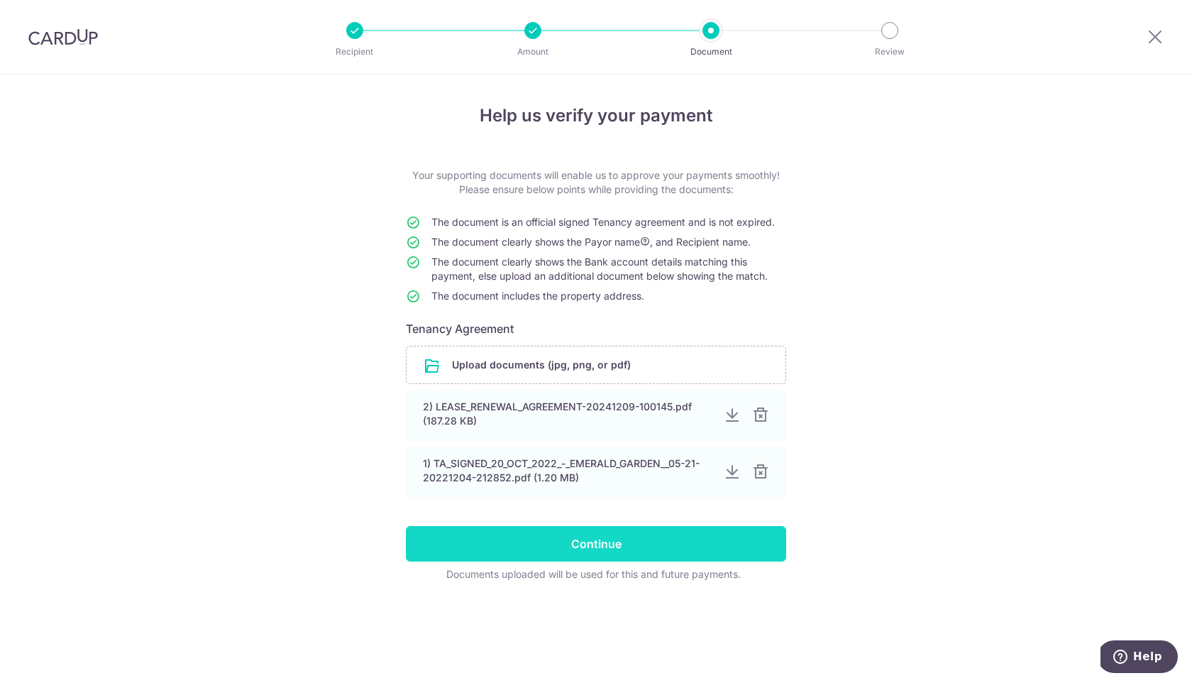
click at [633, 538] on input "Continue" at bounding box center [596, 543] width 380 height 35
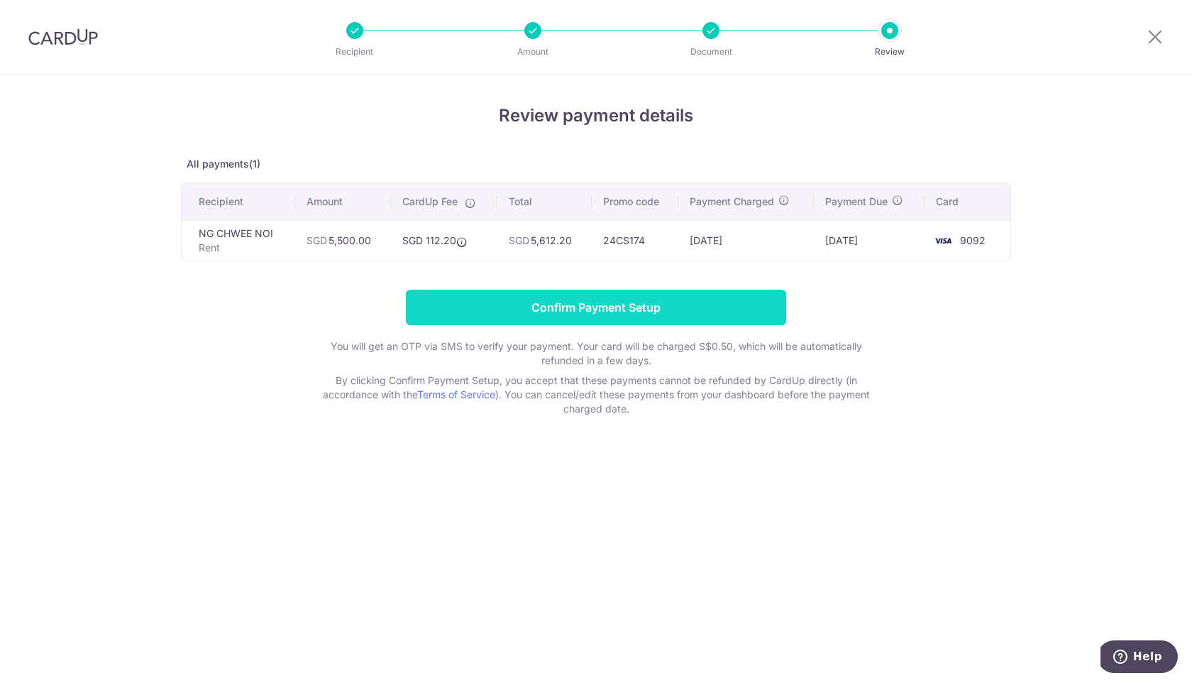
click at [449, 317] on input "Confirm Payment Setup" at bounding box center [596, 307] width 380 height 35
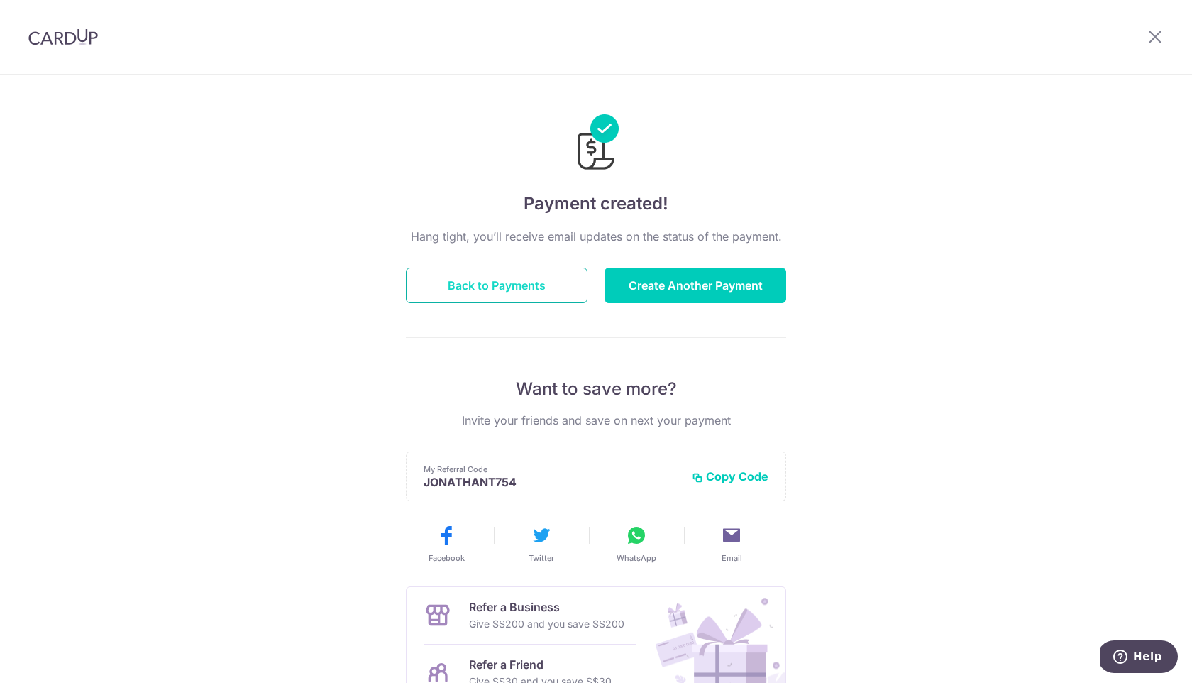
click at [525, 292] on button "Back to Payments" at bounding box center [497, 285] width 182 height 35
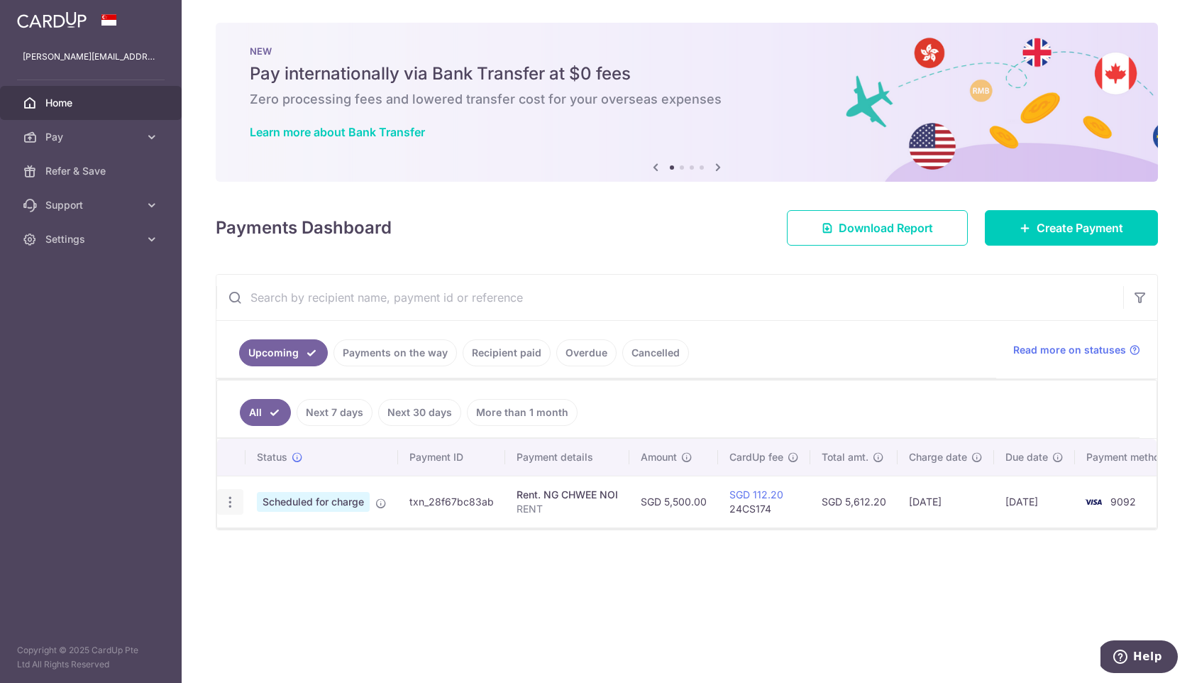
click at [225, 504] on icon "button" at bounding box center [230, 502] width 15 height 15
click at [622, 542] on div "Status Payment ID Payment details Amount CardUp fee Total amt. Charge date Due …" at bounding box center [687, 528] width 940 height 178
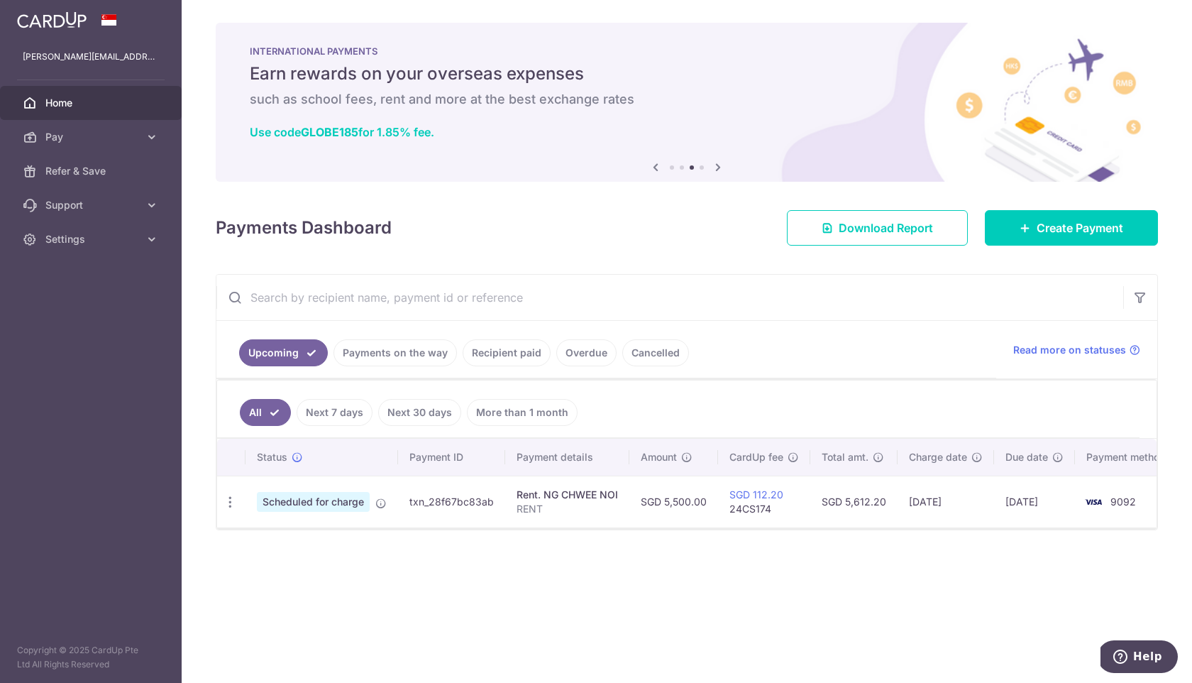
click at [393, 351] on link "Payments on the way" at bounding box center [396, 352] width 124 height 27
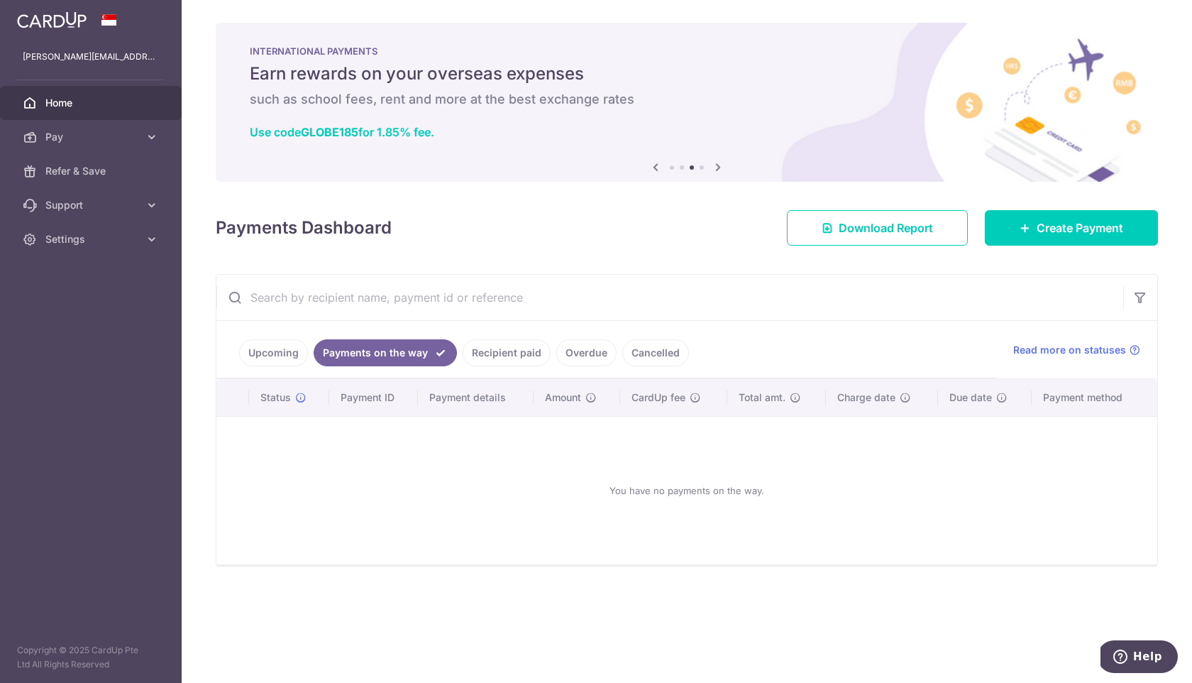
click at [507, 345] on link "Recipient paid" at bounding box center [507, 352] width 88 height 27
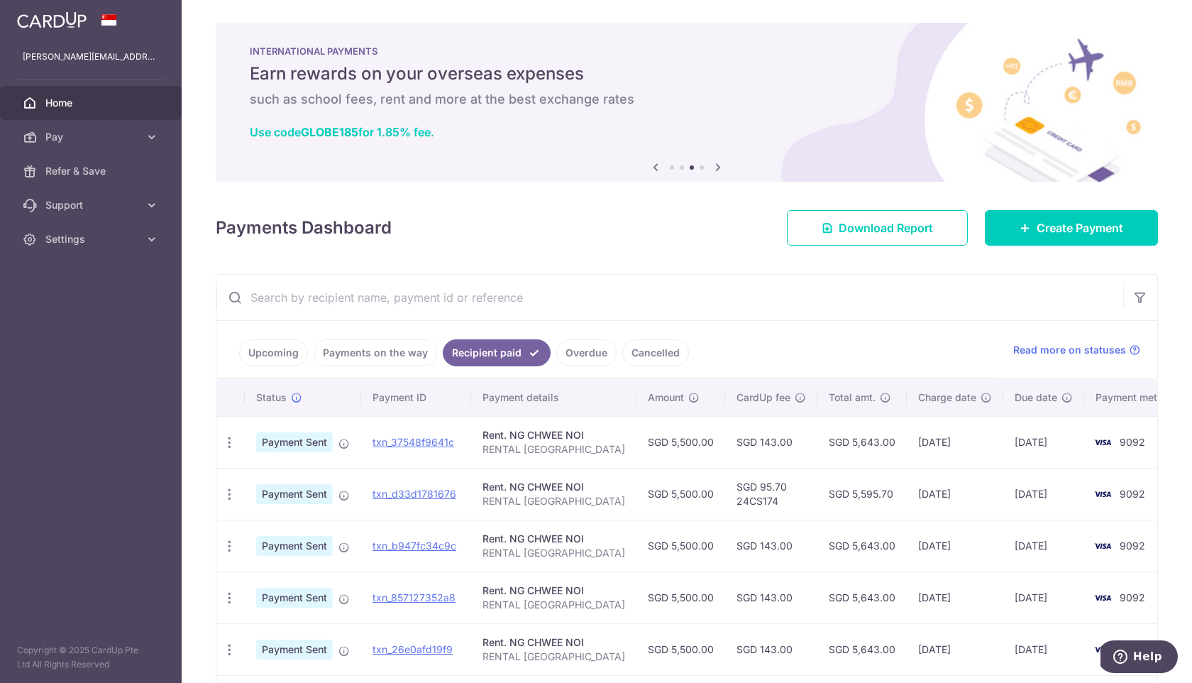
click at [592, 356] on link "Overdue" at bounding box center [586, 352] width 60 height 27
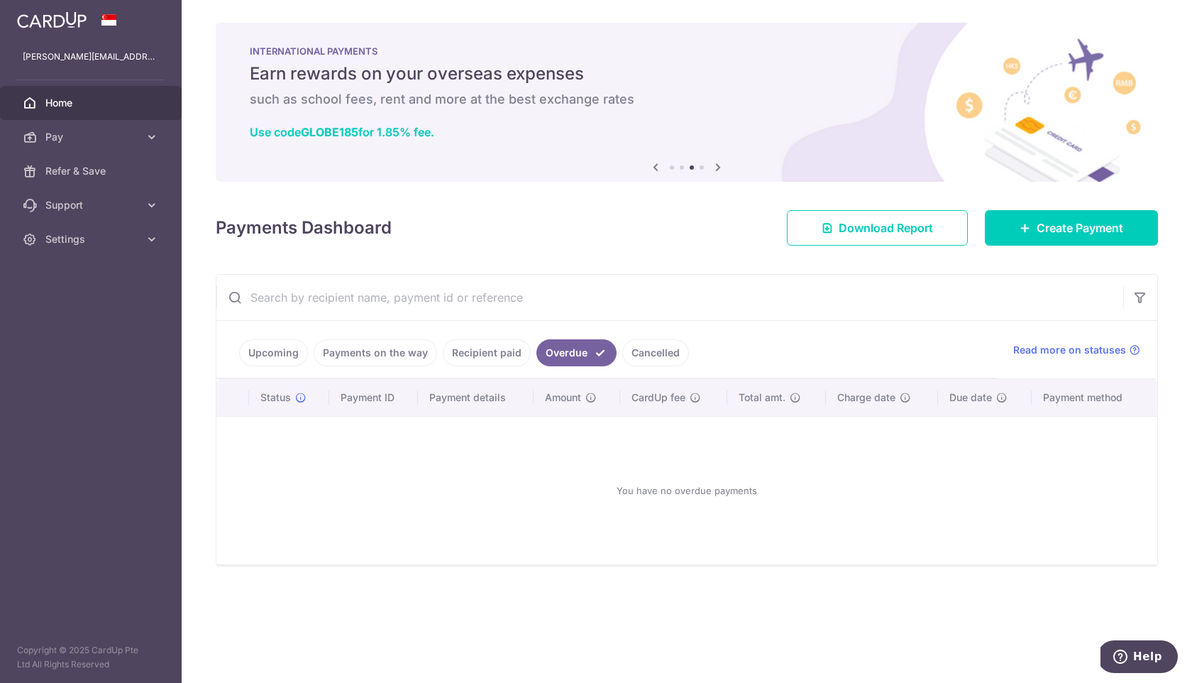
click at [637, 353] on link "Cancelled" at bounding box center [655, 352] width 67 height 27
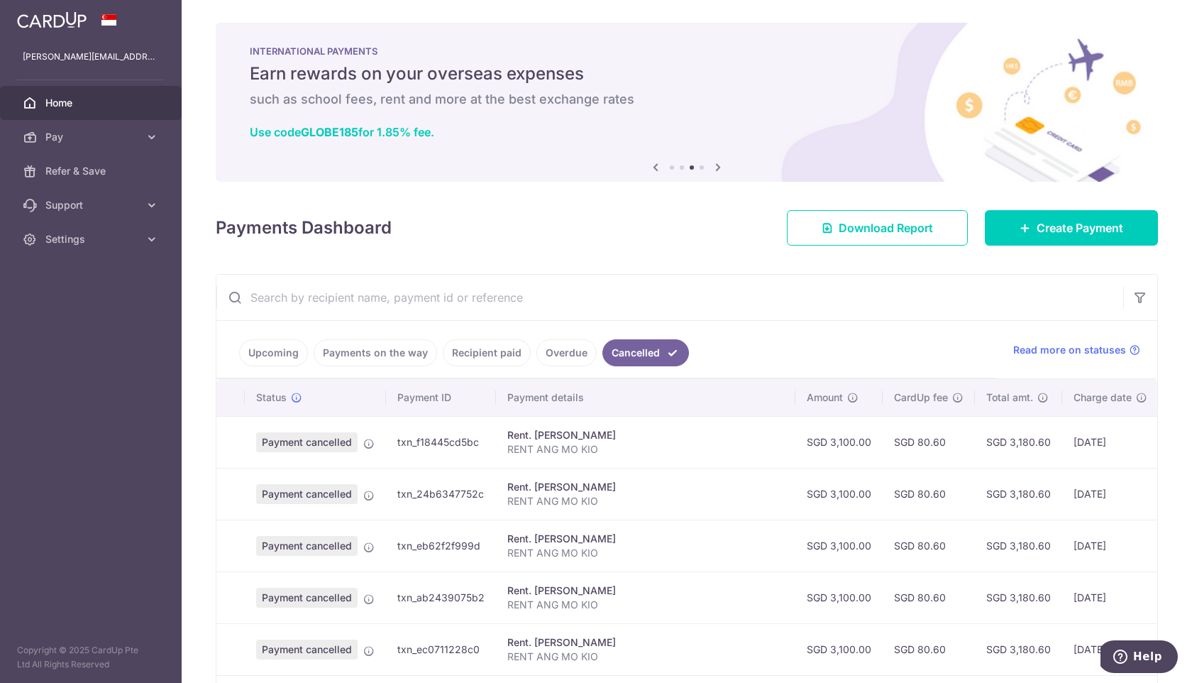
click at [285, 350] on link "Upcoming" at bounding box center [273, 352] width 69 height 27
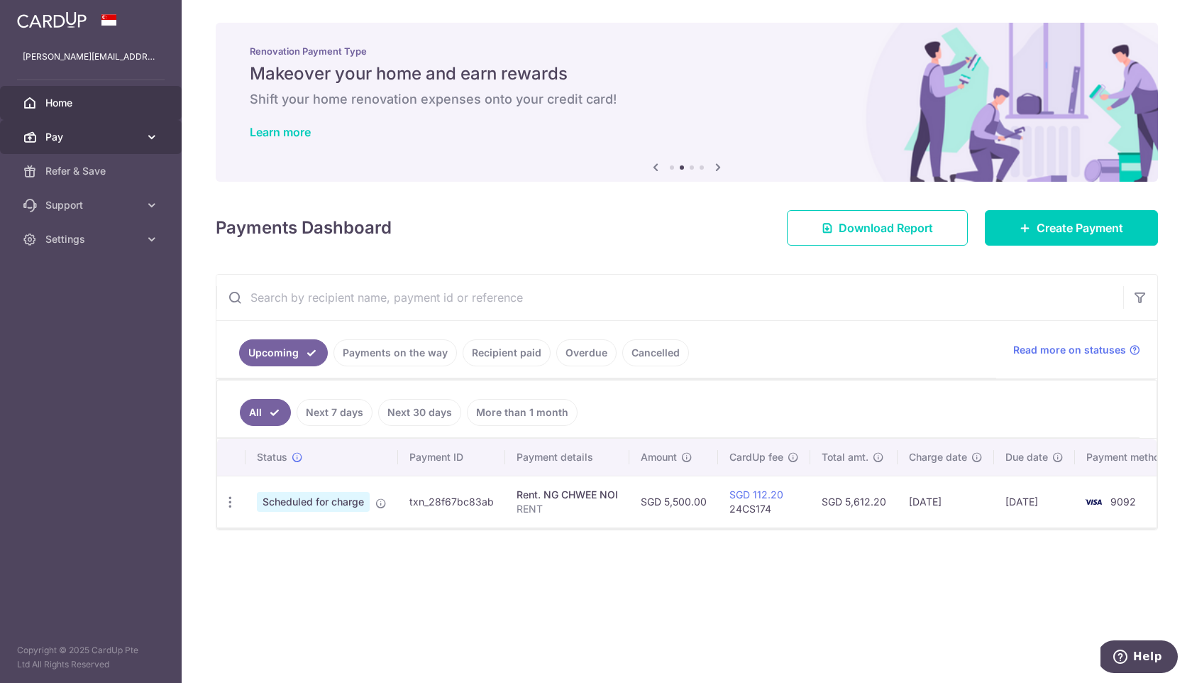
click at [93, 149] on link "Pay" at bounding box center [91, 137] width 182 height 34
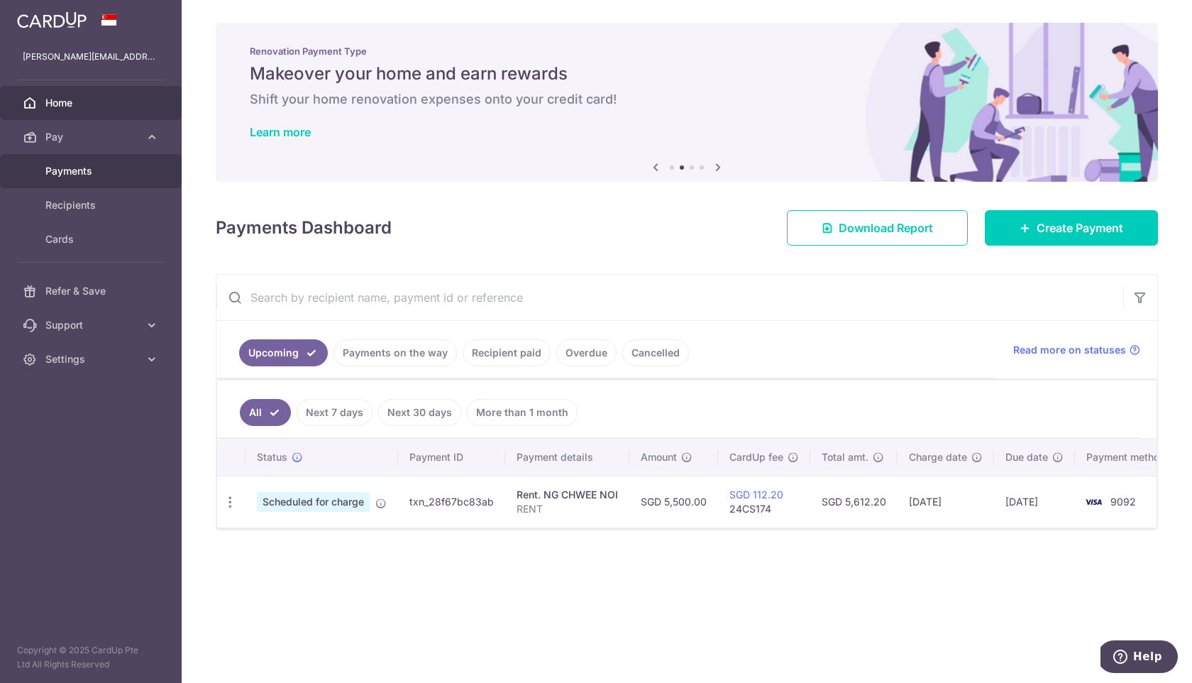
click at [82, 163] on link "Payments" at bounding box center [91, 171] width 182 height 34
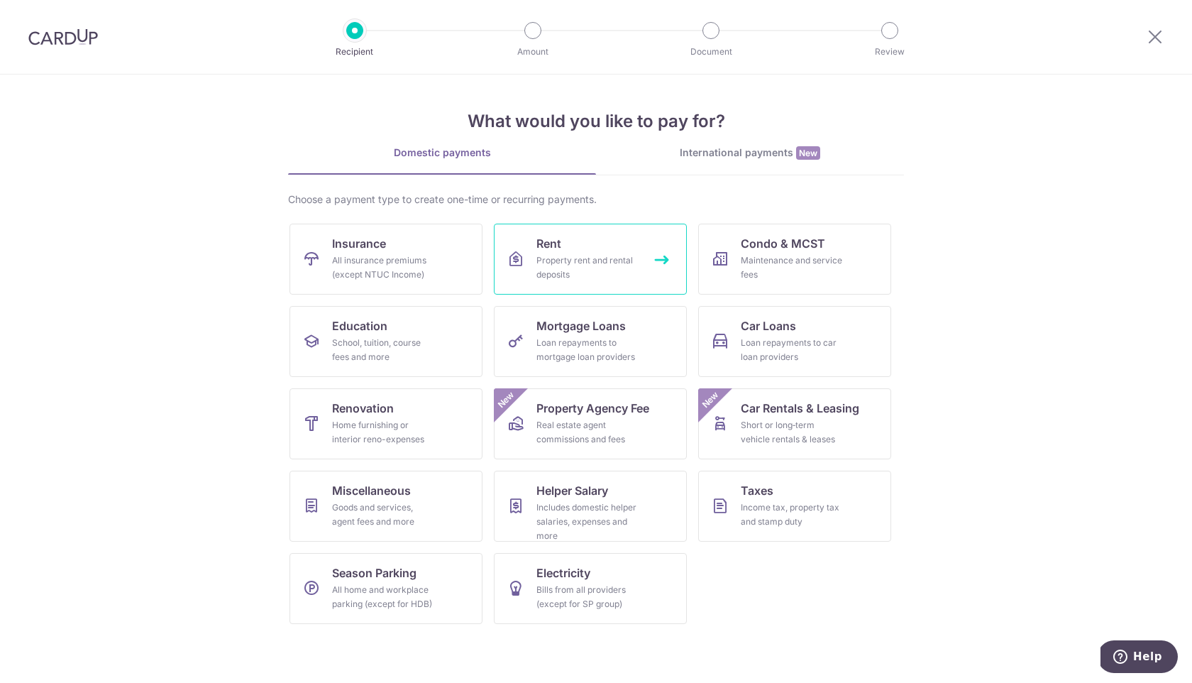
click at [600, 264] on div "Property rent and rental deposits" at bounding box center [588, 267] width 102 height 28
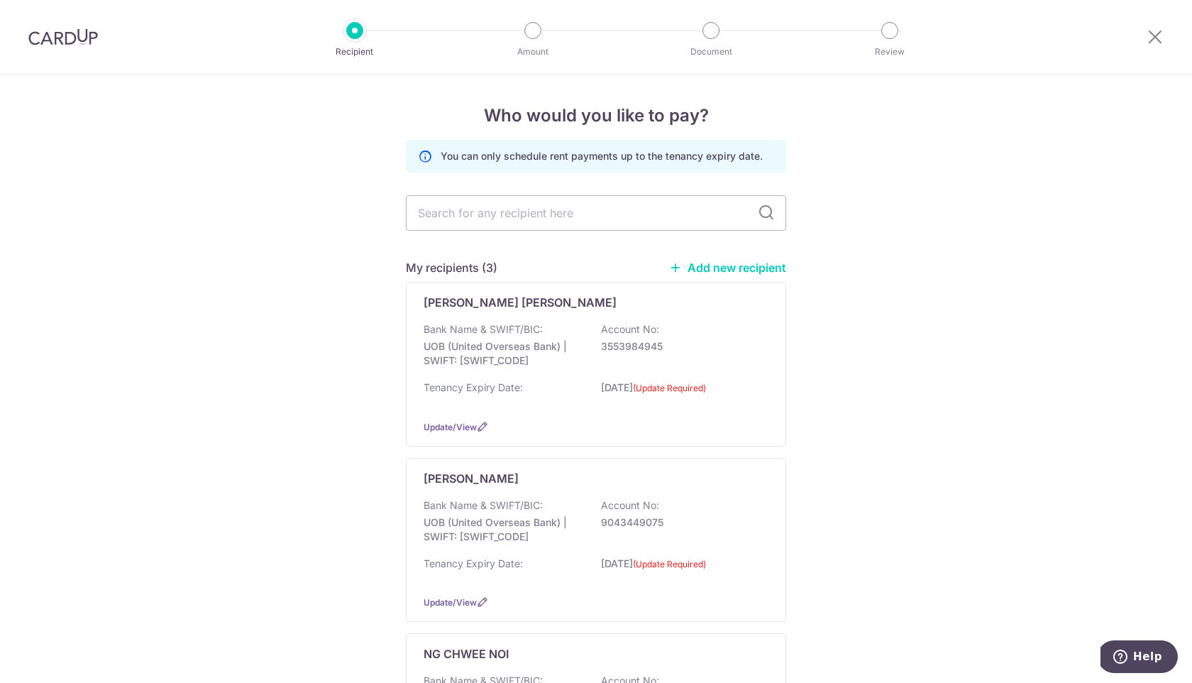
click at [84, 37] on img at bounding box center [63, 36] width 70 height 17
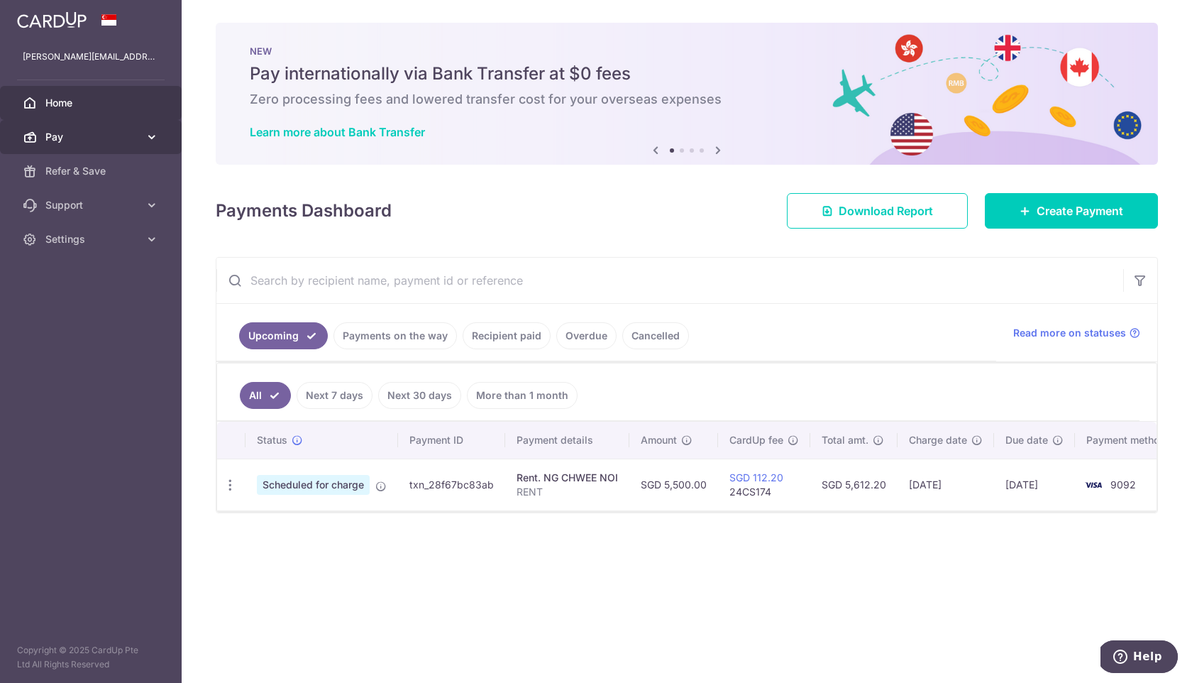
click at [91, 134] on span "Pay" at bounding box center [92, 137] width 94 height 14
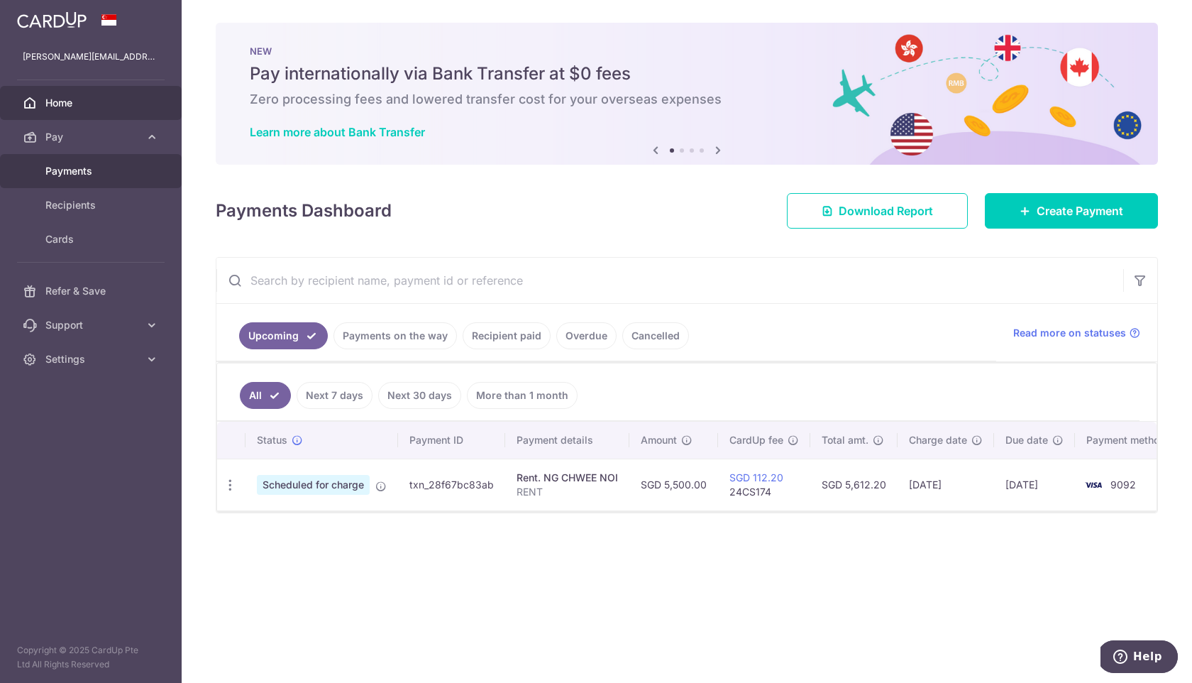
click at [87, 177] on span "Payments" at bounding box center [92, 171] width 94 height 14
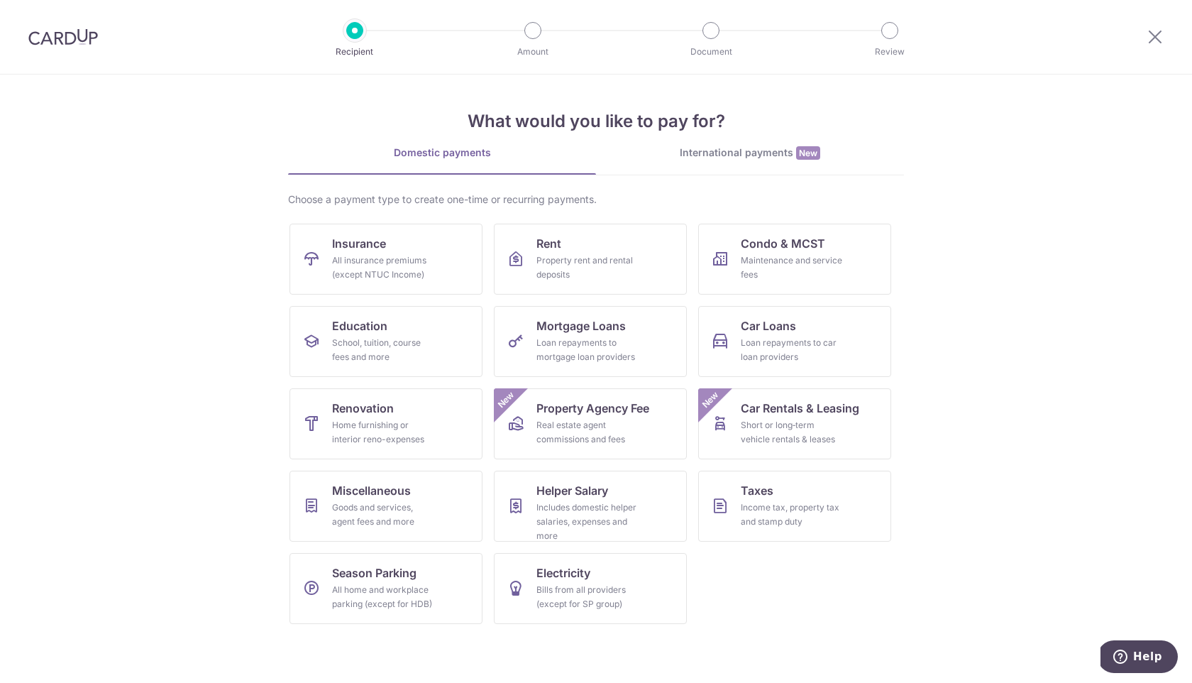
click at [76, 29] on img at bounding box center [63, 36] width 70 height 17
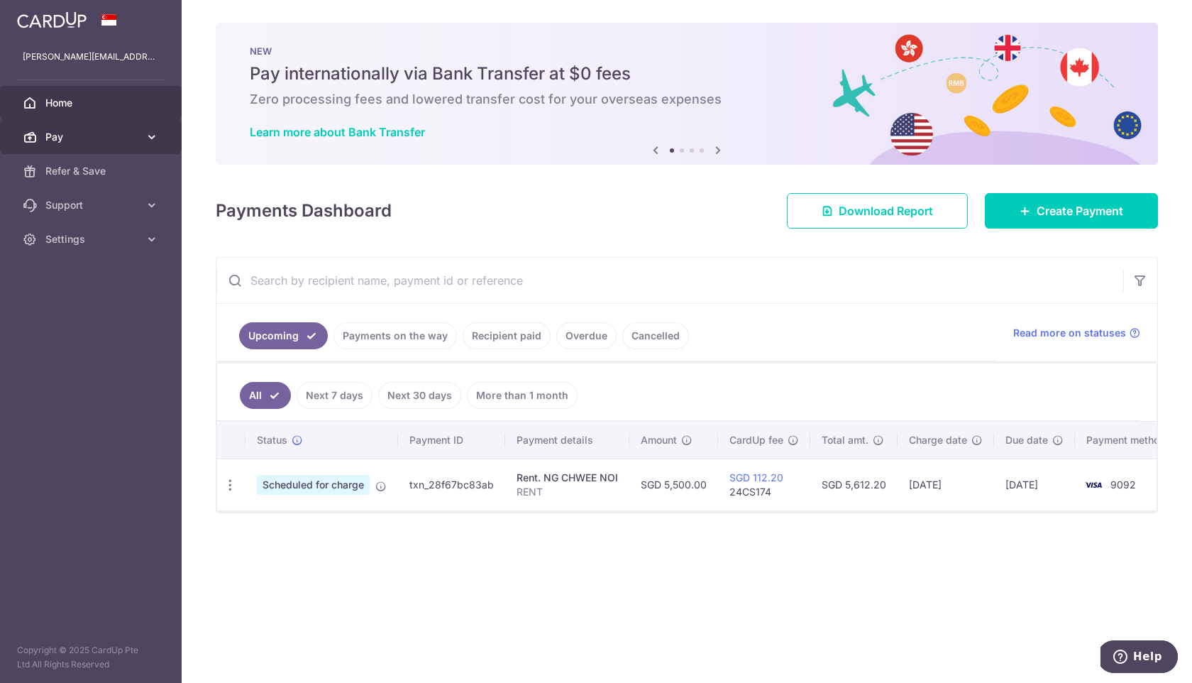
click at [92, 141] on span "Pay" at bounding box center [92, 137] width 94 height 14
click at [89, 137] on span "Pay" at bounding box center [92, 137] width 94 height 14
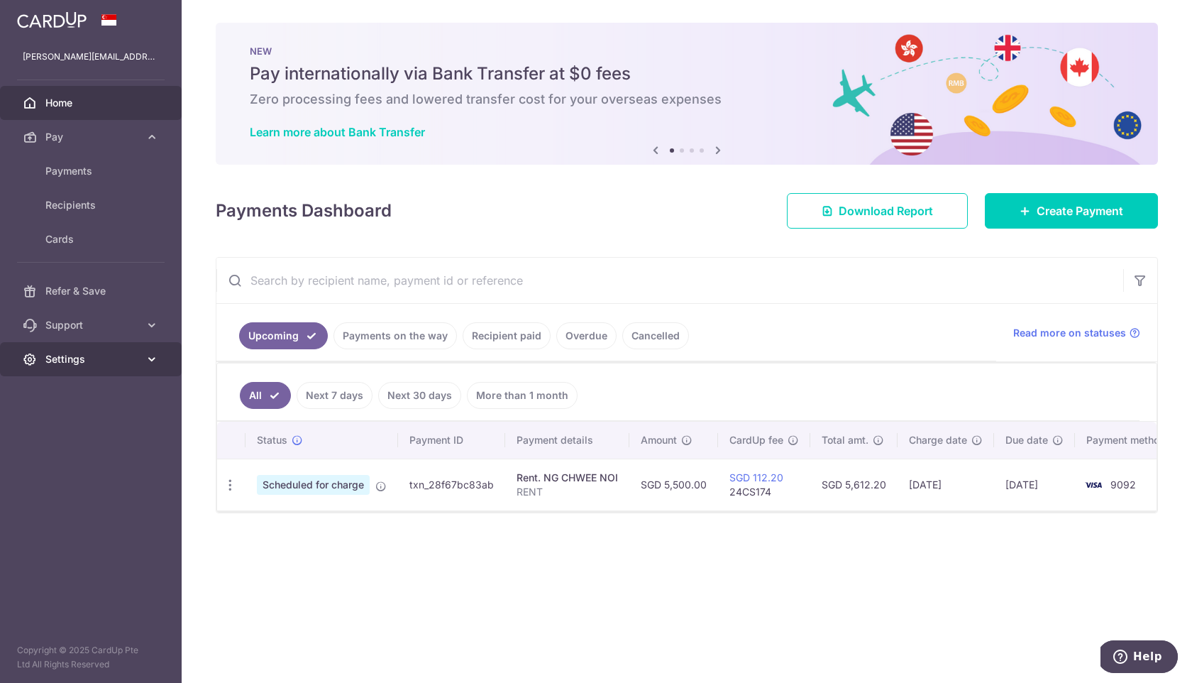
click at [153, 358] on icon at bounding box center [152, 359] width 14 height 14
click at [149, 324] on icon at bounding box center [152, 325] width 14 height 14
click at [151, 135] on icon at bounding box center [152, 137] width 14 height 14
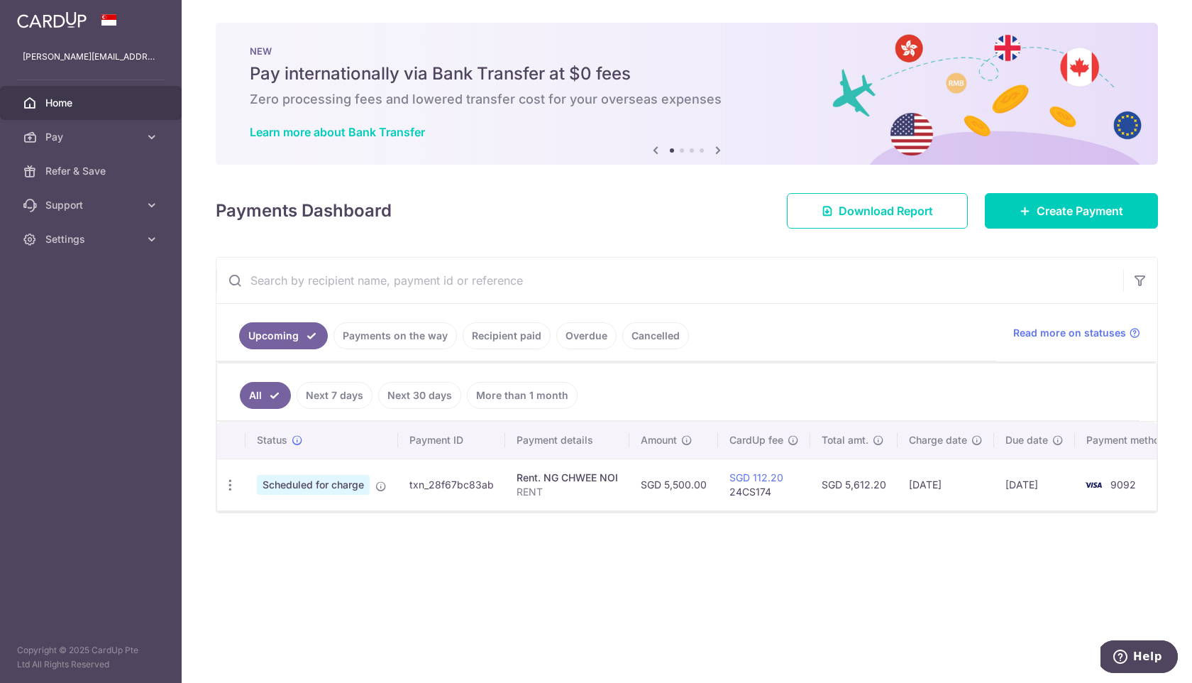
click at [106, 101] on span "Home" at bounding box center [92, 103] width 94 height 14
